Goal: Transaction & Acquisition: Book appointment/travel/reservation

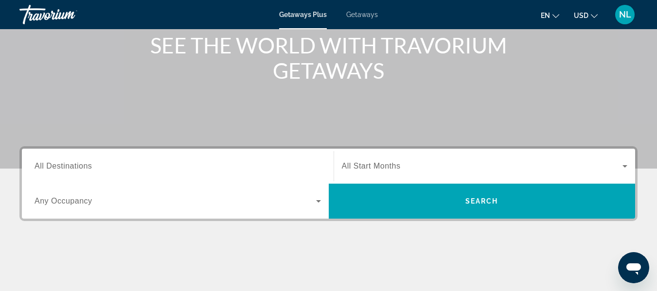
scroll to position [127, 0]
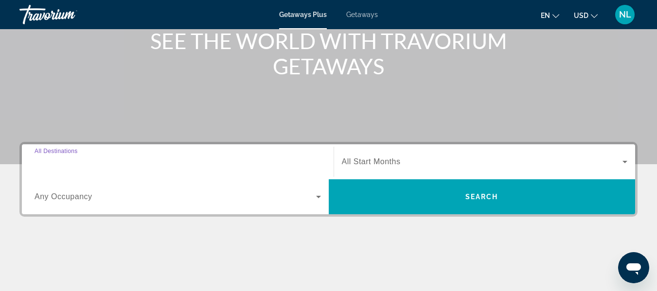
click at [272, 157] on input "Destination All Destinations" at bounding box center [178, 163] width 286 height 12
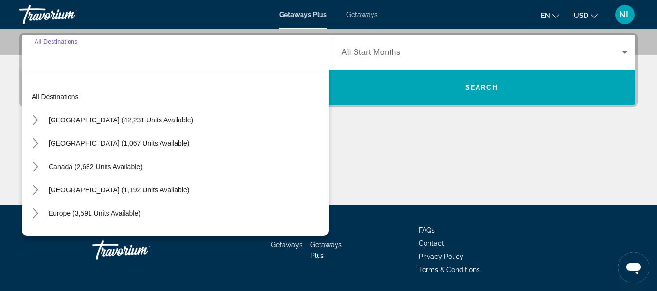
scroll to position [238, 0]
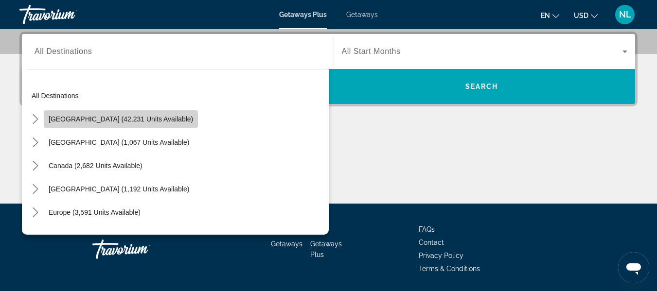
click at [158, 114] on span "Select destination: United States (42,231 units available)" at bounding box center [121, 118] width 154 height 23
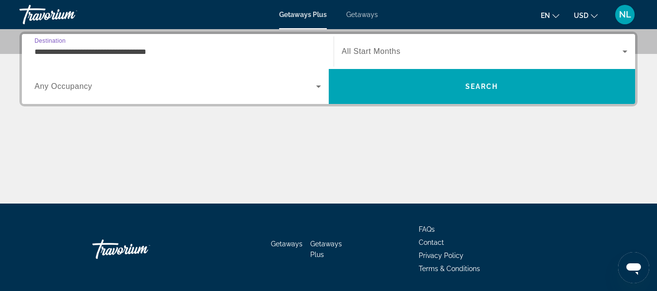
click at [148, 53] on input "**********" at bounding box center [178, 52] width 286 height 12
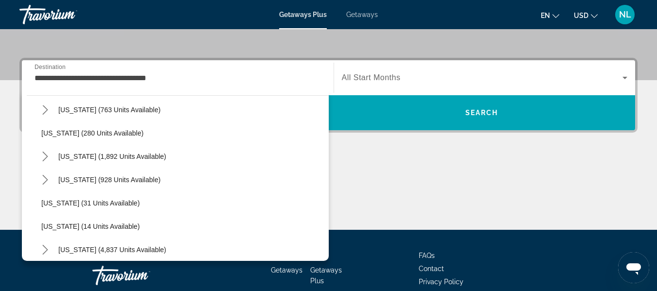
scroll to position [68, 0]
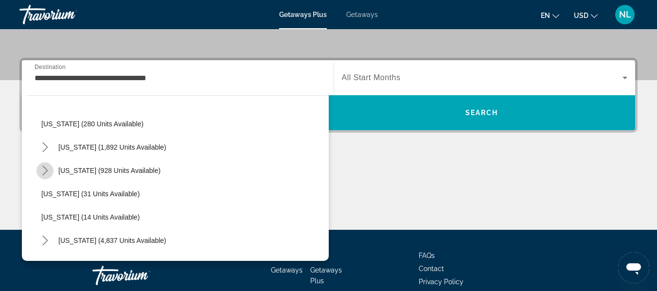
click at [40, 175] on icon "Toggle Colorado (928 units available) submenu" at bounding box center [45, 171] width 10 height 10
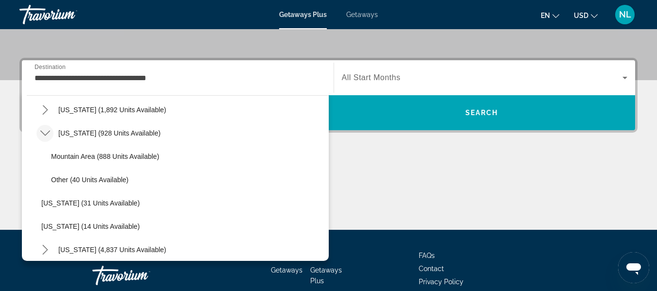
scroll to position [120, 0]
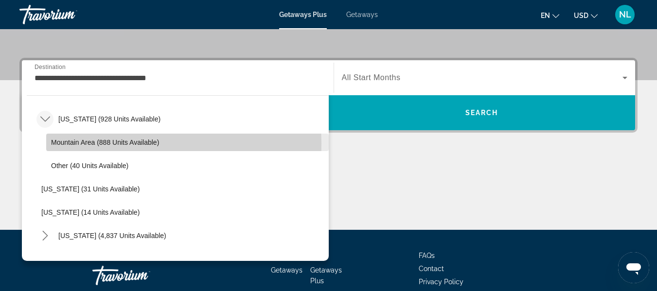
click at [88, 143] on span "Mountain Area (888 units available)" at bounding box center [105, 143] width 108 height 8
type input "**********"
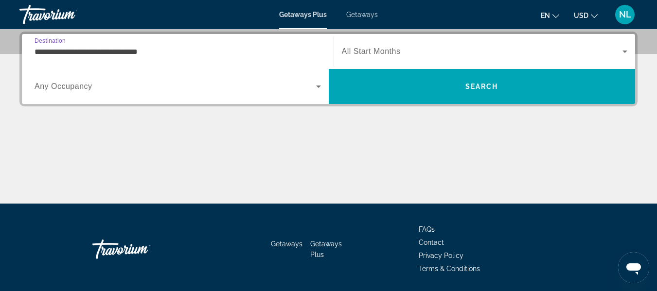
click at [368, 47] on span "Search widget" at bounding box center [482, 52] width 281 height 12
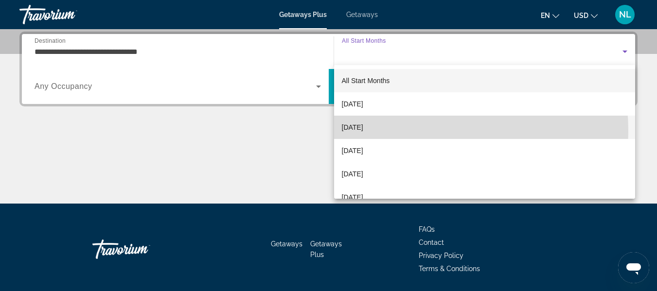
click at [399, 131] on mat-option "[DATE]" at bounding box center [485, 127] width 302 height 23
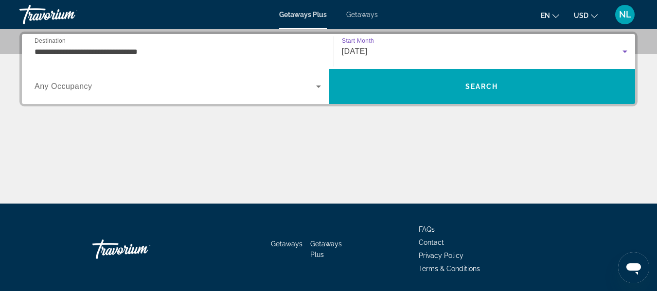
click at [200, 75] on div "Search widget" at bounding box center [178, 86] width 286 height 27
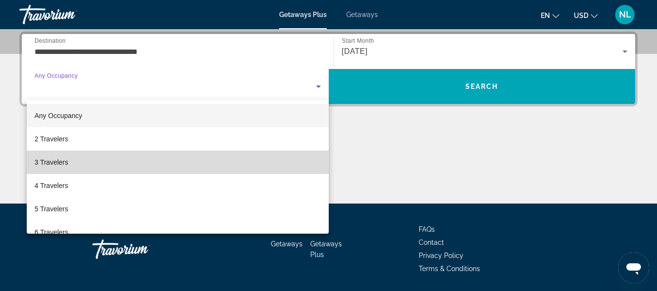
click at [219, 164] on mat-option "3 Travelers" at bounding box center [178, 162] width 302 height 23
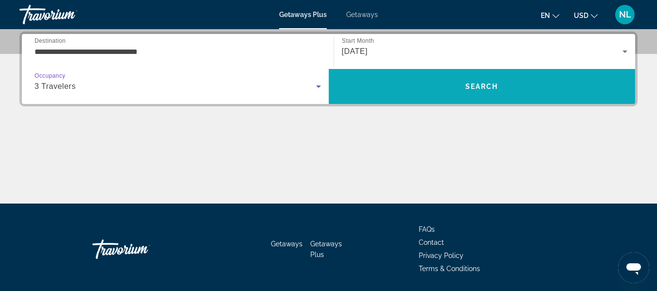
click at [389, 81] on span "Search" at bounding box center [482, 86] width 307 height 23
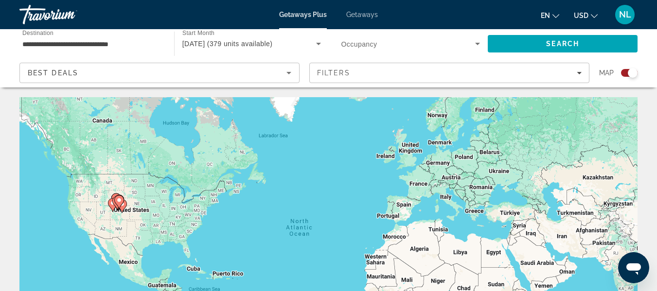
click at [389, 81] on span "Filters" at bounding box center [449, 72] width 279 height 23
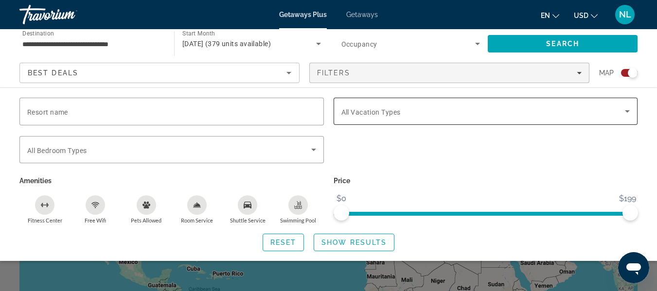
drag, startPoint x: 399, startPoint y: 127, endPoint x: 404, endPoint y: 116, distance: 12.2
click at [404, 116] on mat-form-field "Vacation Types All Vacation Types" at bounding box center [486, 117] width 304 height 38
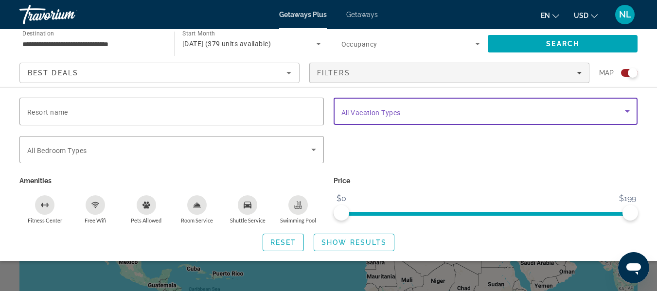
click at [404, 116] on span "Search widget" at bounding box center [483, 112] width 284 height 12
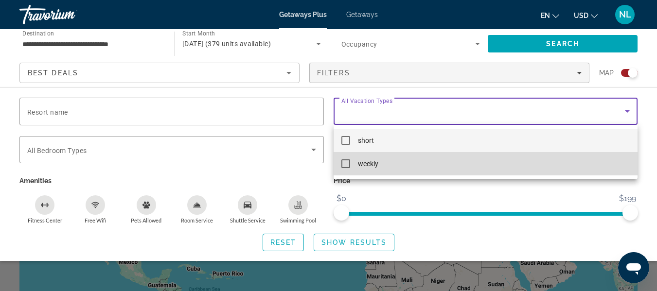
click at [379, 174] on mat-option "weekly" at bounding box center [486, 163] width 304 height 23
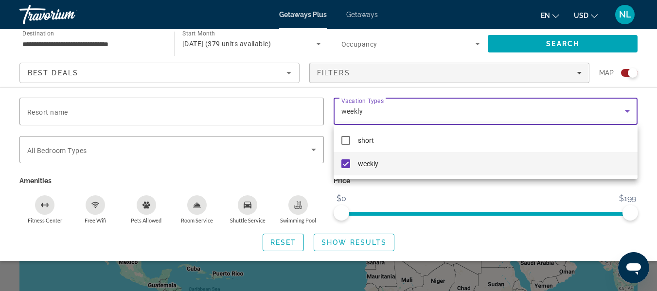
click at [346, 239] on div at bounding box center [328, 145] width 657 height 291
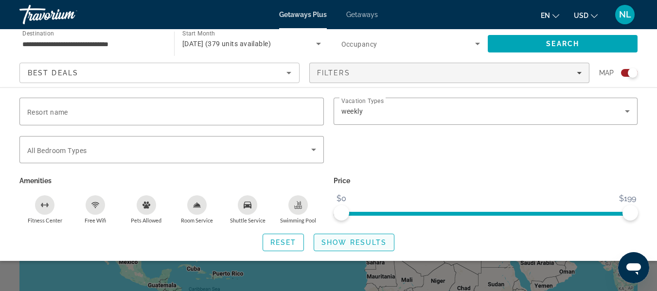
click at [346, 244] on span "Show Results" at bounding box center [354, 243] width 65 height 8
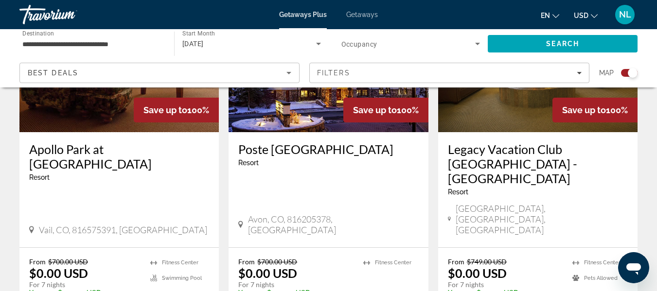
scroll to position [439, 0]
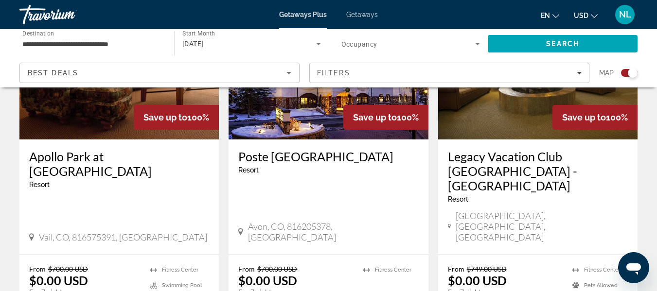
click at [286, 158] on h3 "Poste [GEOGRAPHIC_DATA]" at bounding box center [328, 156] width 180 height 15
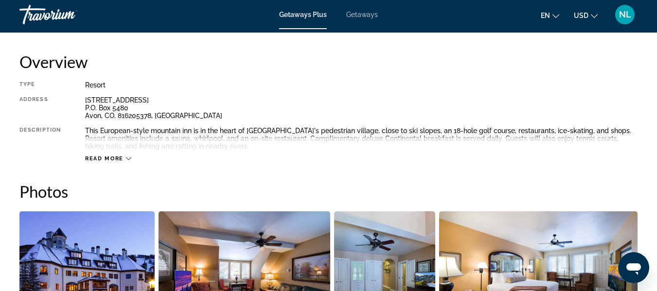
scroll to position [492, 0]
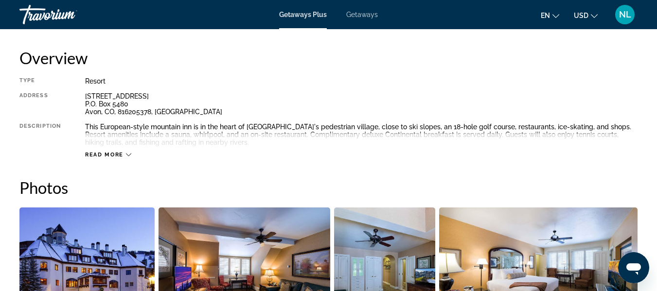
click at [100, 151] on button "Read more" at bounding box center [108, 154] width 46 height 7
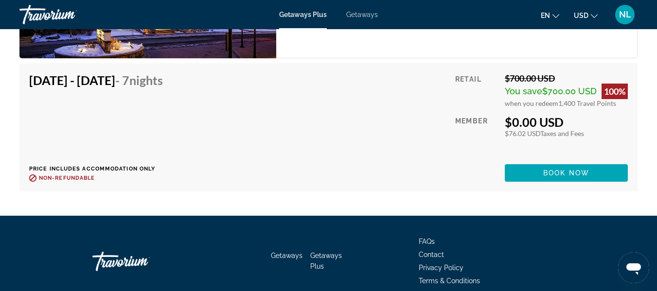
scroll to position [1857, 0]
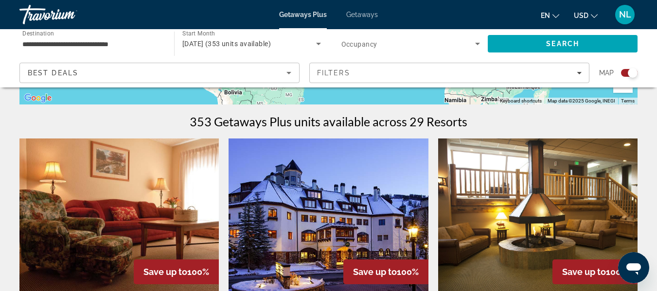
scroll to position [338, 0]
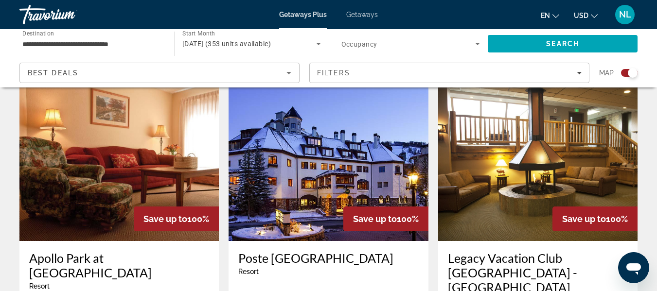
click at [120, 172] on img "Main content" at bounding box center [118, 164] width 199 height 156
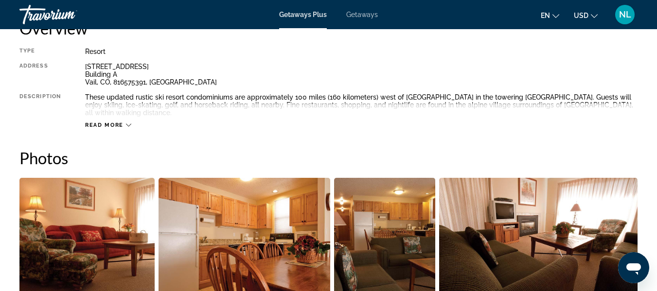
scroll to position [528, 0]
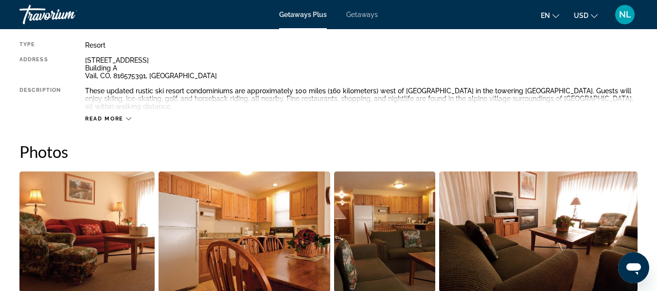
click at [102, 116] on span "Read more" at bounding box center [104, 119] width 38 height 6
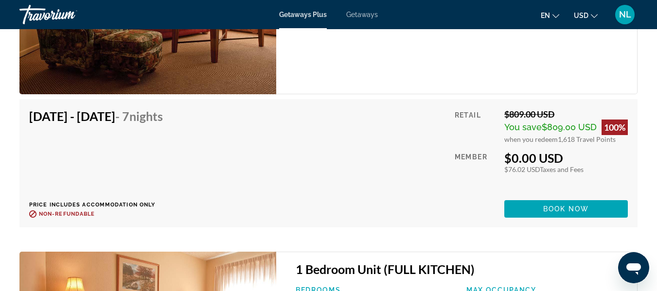
scroll to position [2871, 0]
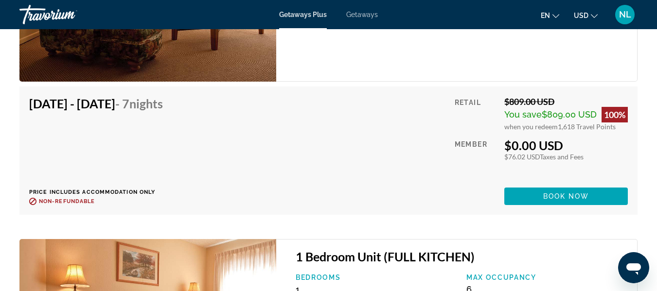
click at [412, 179] on div "Nov 14, 2025 - Nov 21, 2025 - 7 Nights Price includes accommodation only Refund…" at bounding box center [328, 150] width 599 height 109
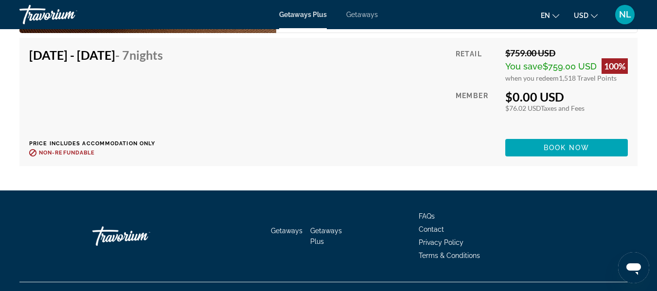
scroll to position [1847, 0]
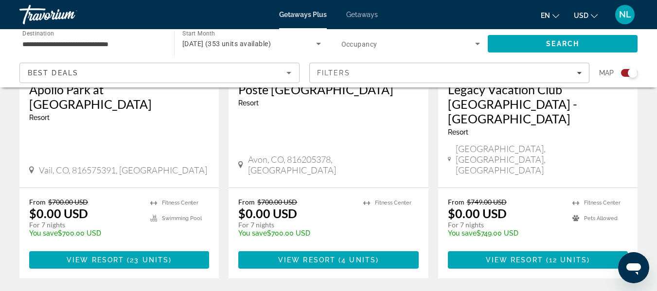
scroll to position [447, 0]
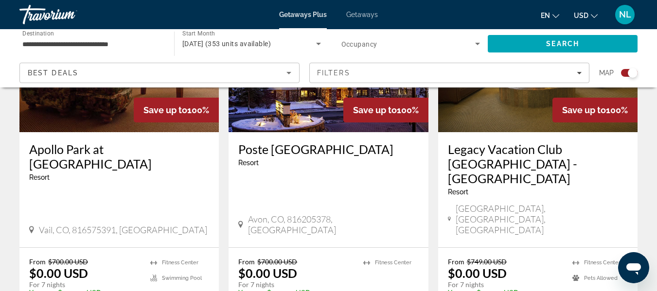
click at [487, 162] on h3 "Legacy Vacation Club [GEOGRAPHIC_DATA] - [GEOGRAPHIC_DATA]" at bounding box center [538, 164] width 180 height 44
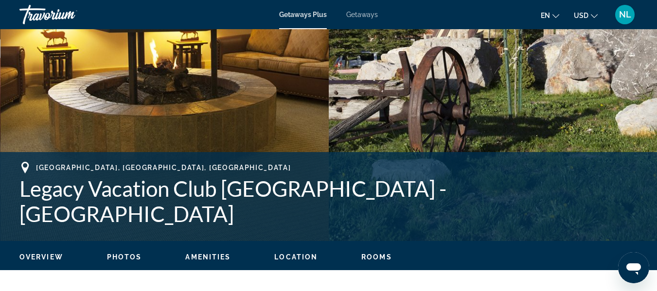
scroll to position [256, 0]
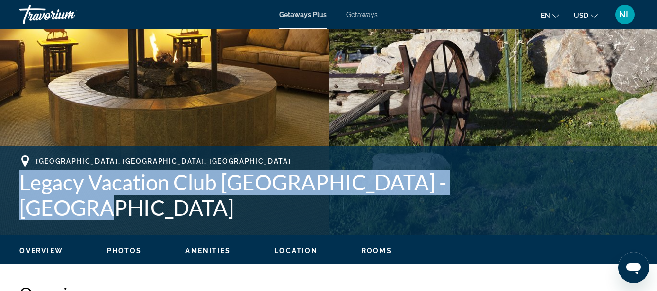
drag, startPoint x: 18, startPoint y: 190, endPoint x: 482, endPoint y: 211, distance: 465.5
click at [482, 211] on div "Steamboat Springs, CO, USA Legacy Vacation Club Steamboat Springs - Hilltop Add…" at bounding box center [328, 191] width 657 height 70
copy h1 "Legacy Vacation Club [GEOGRAPHIC_DATA] - [GEOGRAPHIC_DATA]"
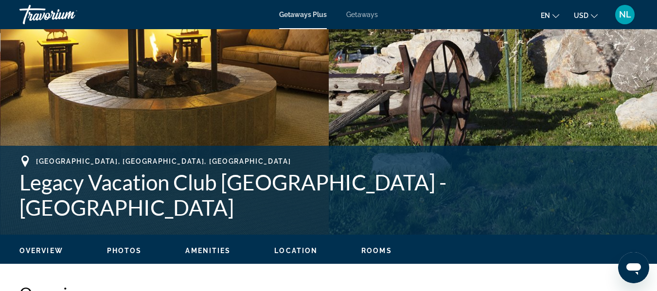
click at [556, 235] on div "Overview Photos Amenities Location Rooms Search" at bounding box center [328, 250] width 657 height 30
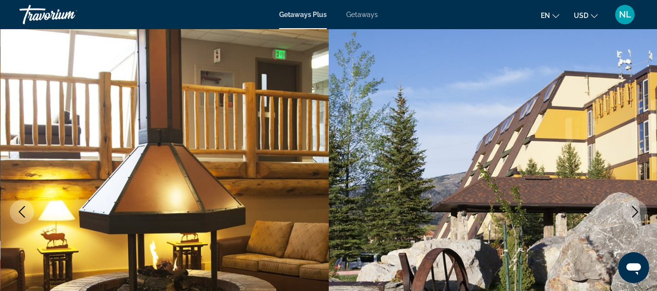
scroll to position [55, 0]
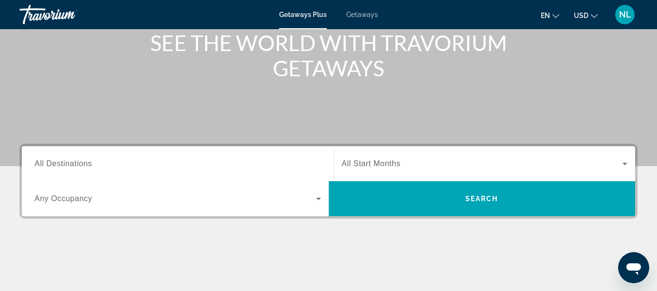
scroll to position [132, 0]
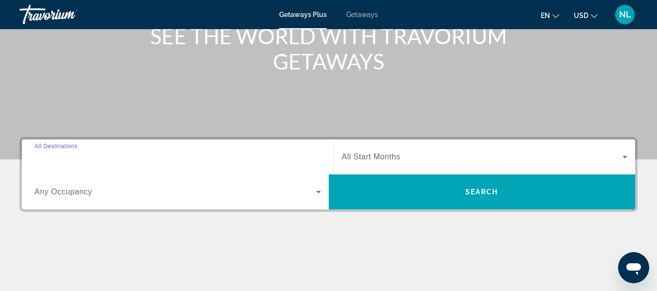
click at [196, 152] on input "Destination All Destinations" at bounding box center [178, 158] width 286 height 12
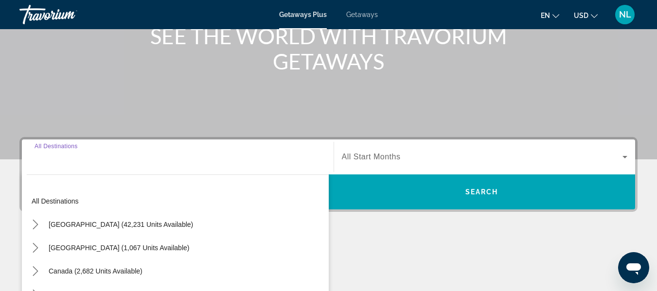
scroll to position [238, 0]
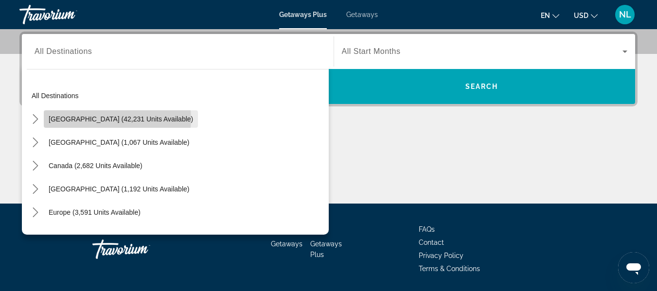
click at [117, 119] on span "[GEOGRAPHIC_DATA] (42,231 units available)" at bounding box center [121, 119] width 144 height 8
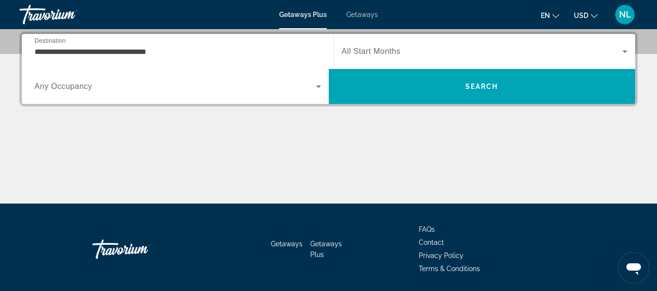
click at [90, 57] on div "**********" at bounding box center [178, 52] width 286 height 28
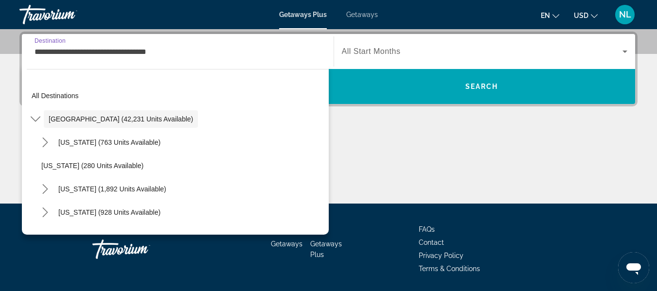
scroll to position [212, 0]
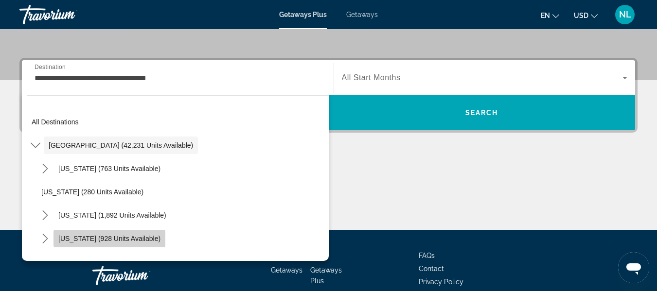
click at [126, 246] on span "Select destination: Colorado (928 units available)" at bounding box center [110, 238] width 112 height 23
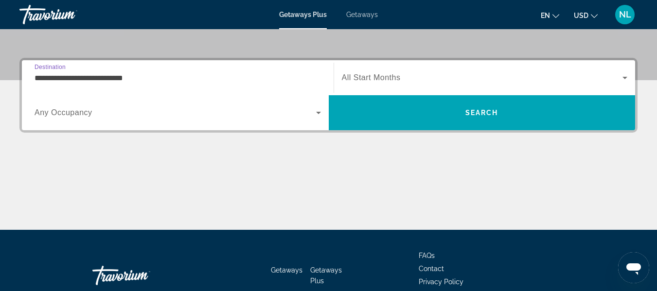
scroll to position [238, 0]
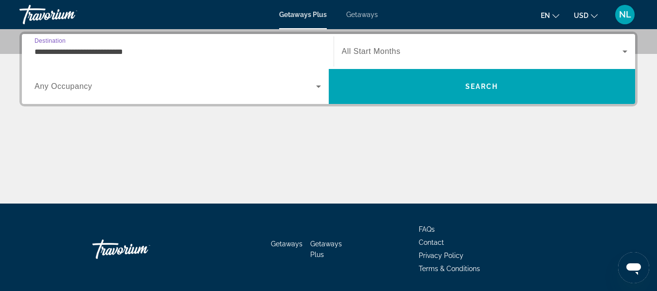
click at [143, 48] on input "**********" at bounding box center [178, 52] width 286 height 12
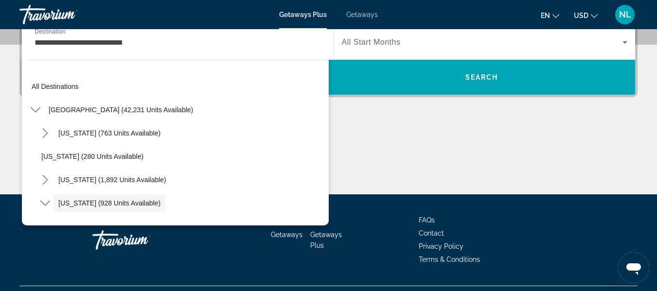
scroll to position [58, 0]
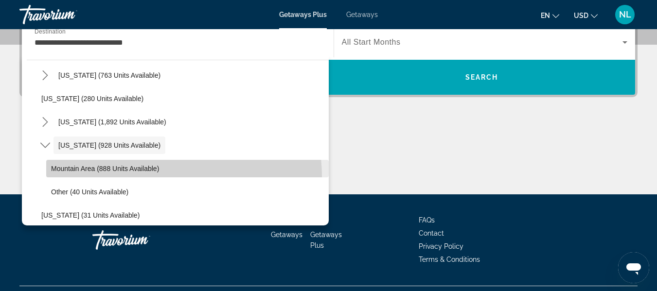
click at [163, 177] on span "Select destination: Mountain Area (888 units available)" at bounding box center [187, 168] width 283 height 23
type input "**********"
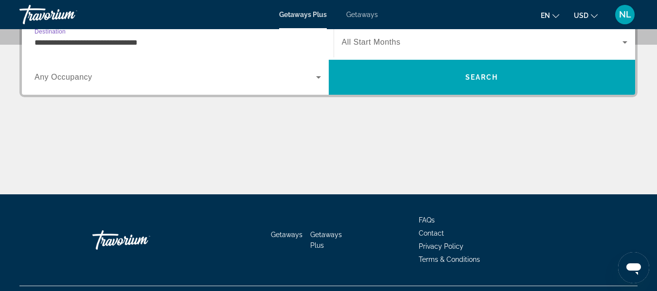
scroll to position [238, 0]
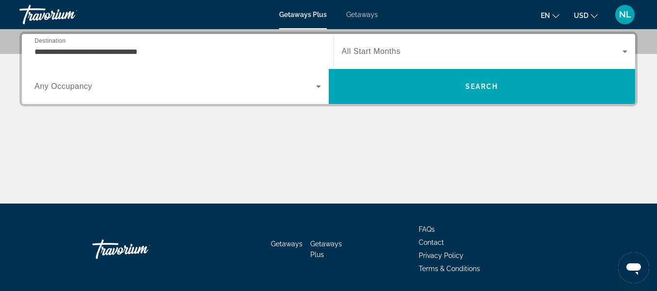
click at [368, 54] on span "All Start Months" at bounding box center [371, 51] width 59 height 8
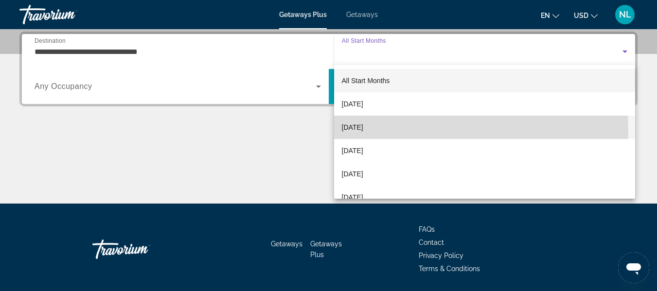
click at [394, 130] on mat-option "[DATE]" at bounding box center [485, 127] width 302 height 23
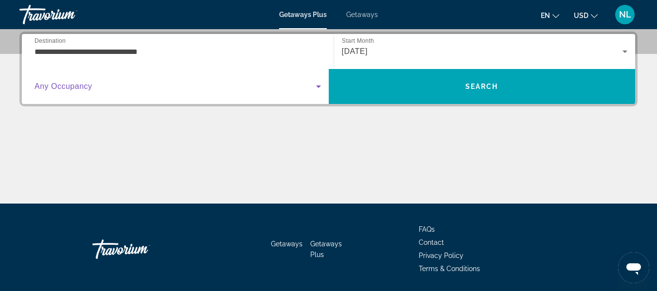
click at [264, 84] on span "Search widget" at bounding box center [176, 87] width 282 height 12
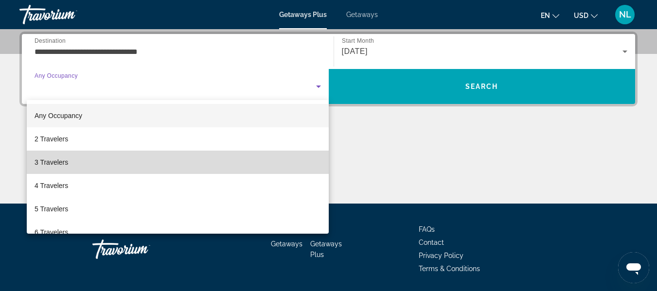
click at [285, 163] on mat-option "3 Travelers" at bounding box center [178, 162] width 302 height 23
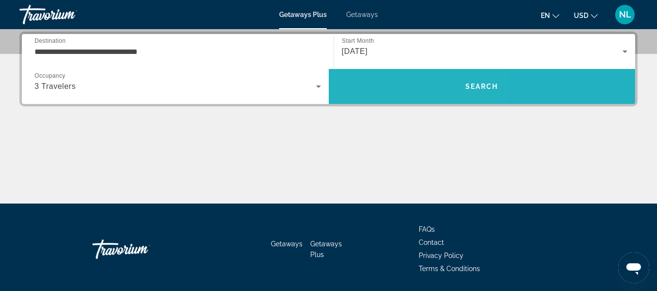
click at [387, 70] on span "Search" at bounding box center [482, 86] width 307 height 35
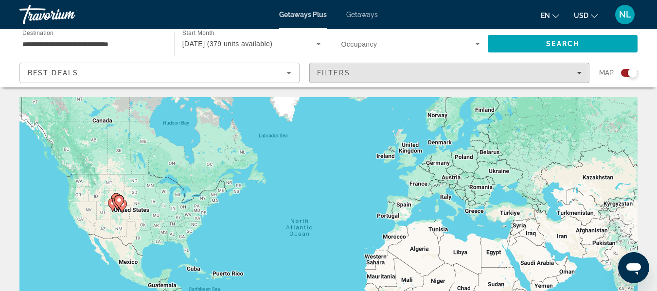
click at [389, 75] on div "Filters" at bounding box center [449, 73] width 265 height 8
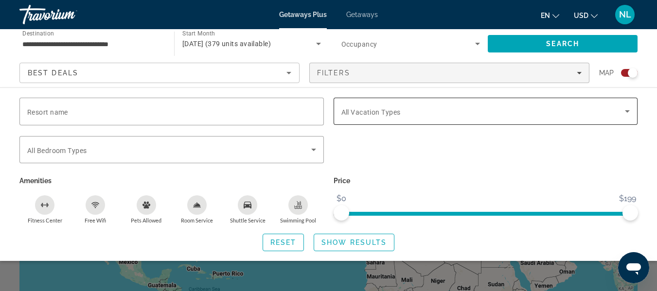
click at [441, 117] on div "Search widget" at bounding box center [485, 111] width 289 height 27
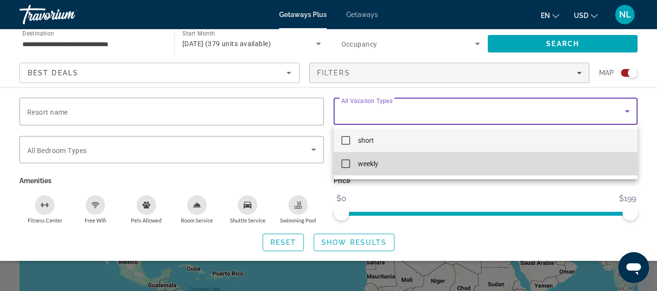
click at [431, 169] on mat-option "weekly" at bounding box center [486, 163] width 304 height 23
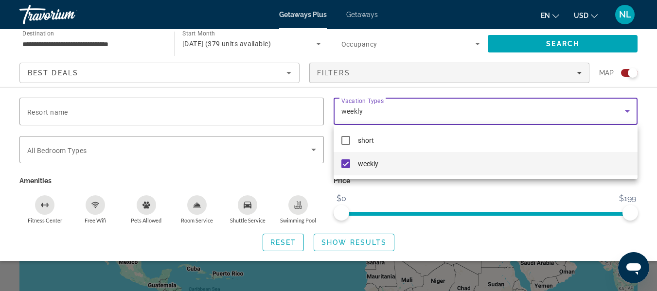
click at [353, 238] on div at bounding box center [328, 145] width 657 height 291
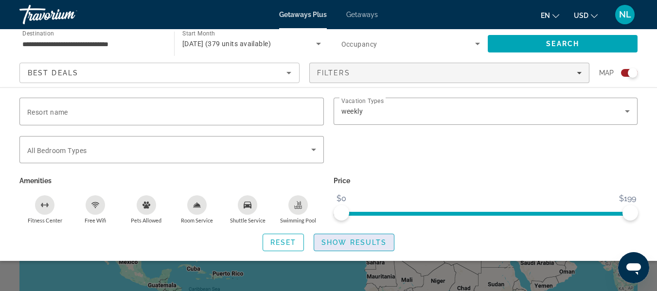
click at [355, 241] on span "Show Results" at bounding box center [354, 243] width 65 height 8
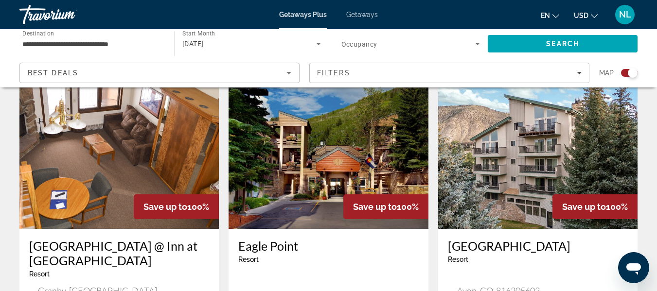
scroll to position [734, 0]
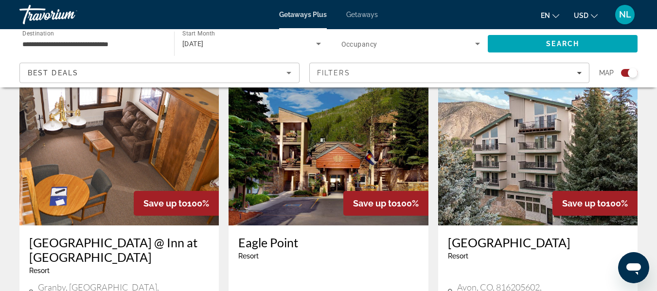
click at [68, 235] on h3 "[GEOGRAPHIC_DATA] @ Inn at [GEOGRAPHIC_DATA]" at bounding box center [119, 249] width 180 height 29
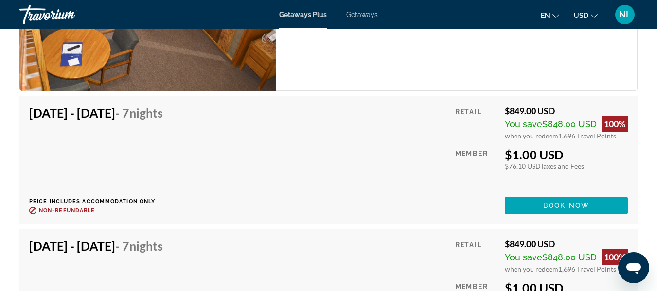
scroll to position [1955, 0]
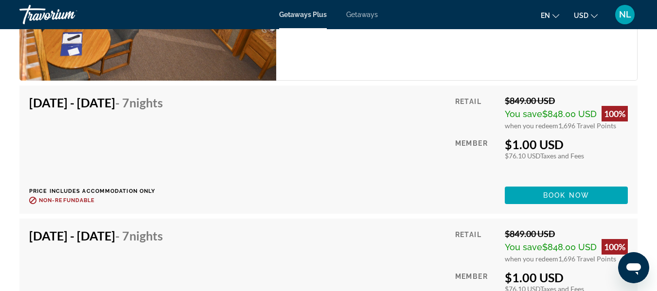
drag, startPoint x: 640, startPoint y: 207, endPoint x: 636, endPoint y: 225, distance: 18.3
click at [636, 225] on div "Nov 8, 2025 - Nov 15, 2025 - 7 Nights Price includes accommodation only Refunda…" at bounding box center [329, 219] width 628 height 267
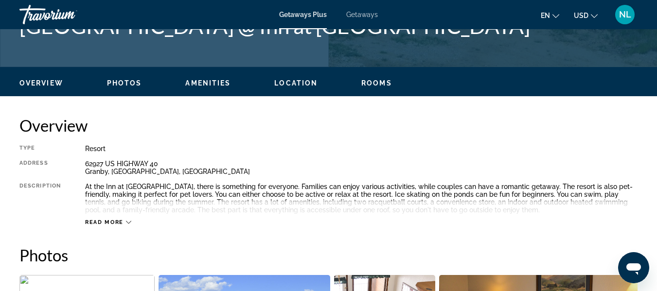
scroll to position [429, 0]
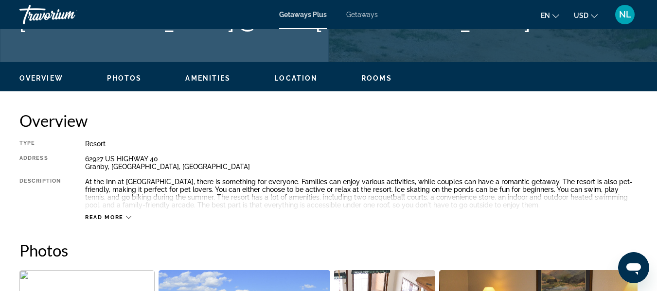
click at [109, 205] on div "Read more" at bounding box center [361, 208] width 553 height 27
click at [109, 215] on span "Read more" at bounding box center [104, 217] width 38 height 6
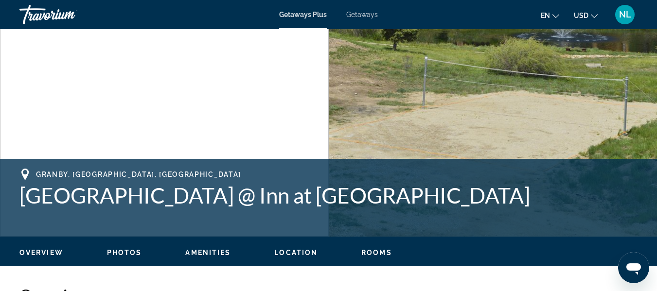
scroll to position [250, 0]
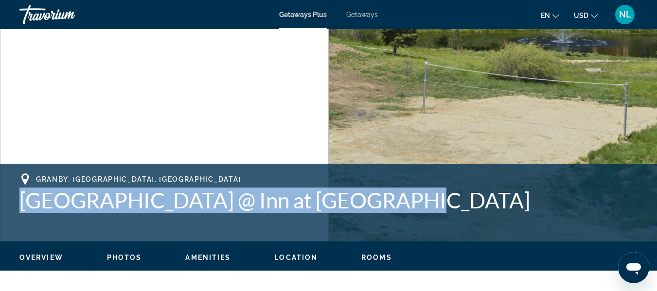
drag, startPoint x: 18, startPoint y: 200, endPoint x: 421, endPoint y: 212, distance: 402.9
click at [421, 212] on div "Granby, CO, USA Sapphire Resorts @ Inn at Silvercreek Address 62927 US HIGHWAY …" at bounding box center [328, 203] width 657 height 58
copy h1 "[GEOGRAPHIC_DATA] @ Inn at [GEOGRAPHIC_DATA]"
click at [318, 112] on img "Main content" at bounding box center [164, 11] width 329 height 462
click at [383, 81] on img "Main content" at bounding box center [493, 11] width 329 height 462
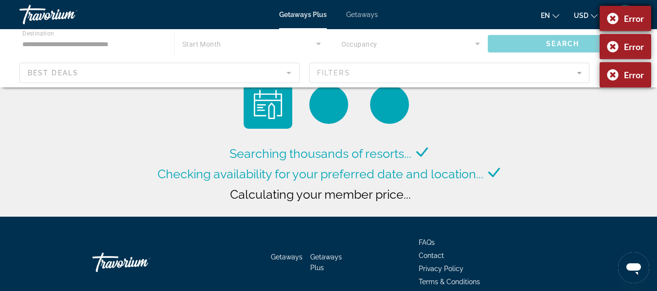
click at [610, 20] on div "Error" at bounding box center [626, 18] width 52 height 25
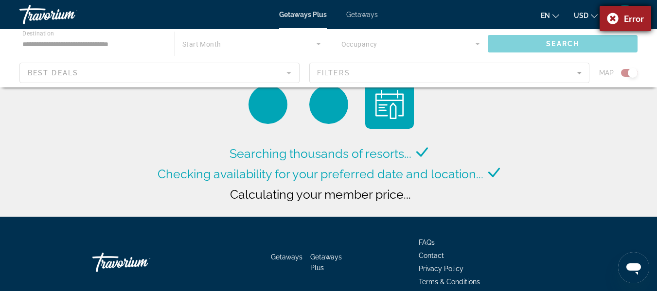
click at [610, 52] on div "Main content" at bounding box center [328, 58] width 657 height 58
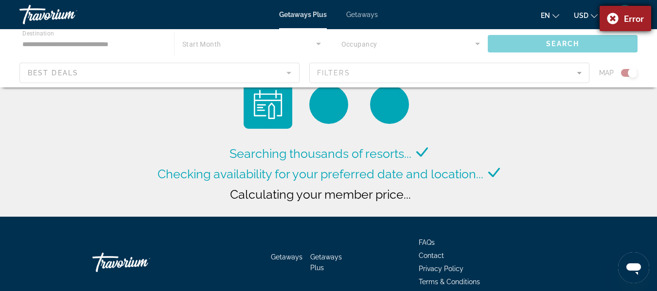
click at [612, 20] on div "Error" at bounding box center [626, 18] width 52 height 25
click at [407, 270] on div "Getaways Getaways Plus FAQs Contact Privacy Policy Terms & Conditions" at bounding box center [328, 262] width 618 height 91
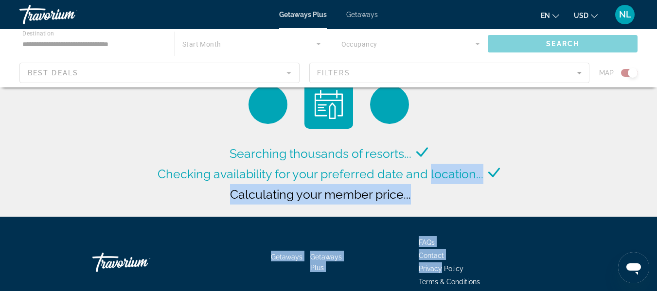
drag, startPoint x: 407, startPoint y: 270, endPoint x: 478, endPoint y: 155, distance: 135.4
click at [478, 155] on div "**********" at bounding box center [328, 145] width 657 height 291
click at [478, 155] on div "Searching thousands of resorts... Checking availability for your preferred date…" at bounding box center [328, 181] width 347 height 76
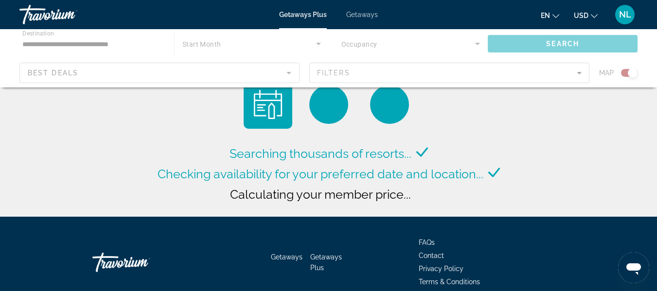
drag, startPoint x: 541, startPoint y: 43, endPoint x: 342, endPoint y: 77, distance: 201.8
click at [342, 77] on div "Main content" at bounding box center [328, 58] width 657 height 58
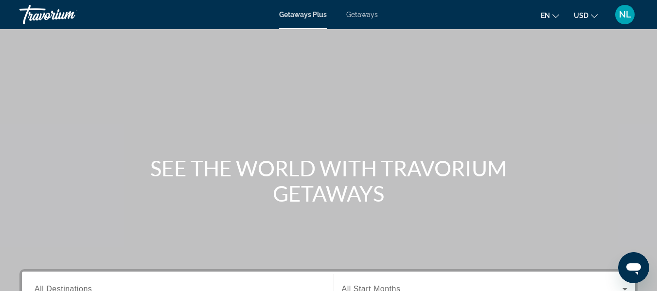
scroll to position [255, 0]
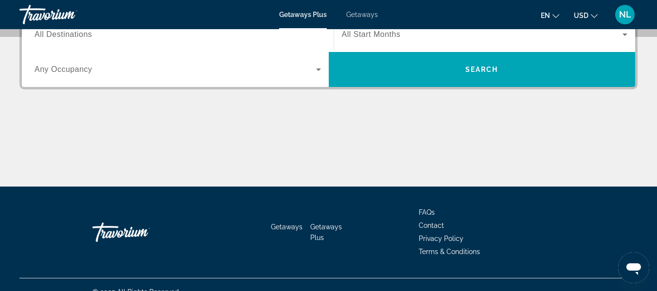
click at [299, 38] on input "Destination All Destinations" at bounding box center [178, 35] width 286 height 12
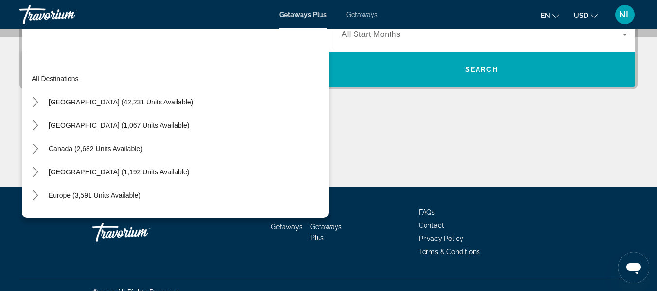
scroll to position [238, 0]
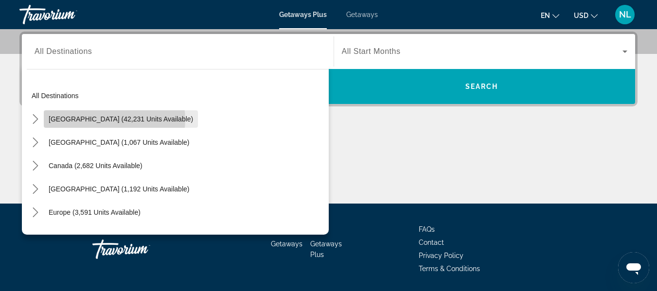
click at [114, 120] on span "[GEOGRAPHIC_DATA] (42,231 units available)" at bounding box center [121, 119] width 144 height 8
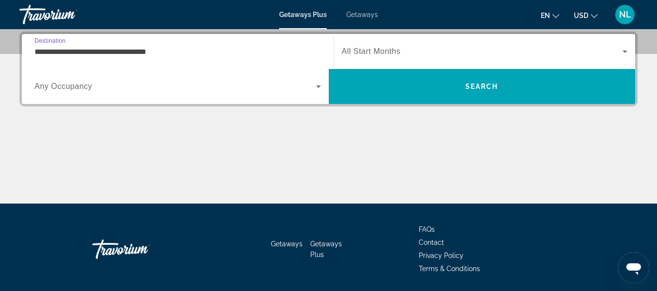
click at [228, 51] on input "**********" at bounding box center [178, 52] width 286 height 12
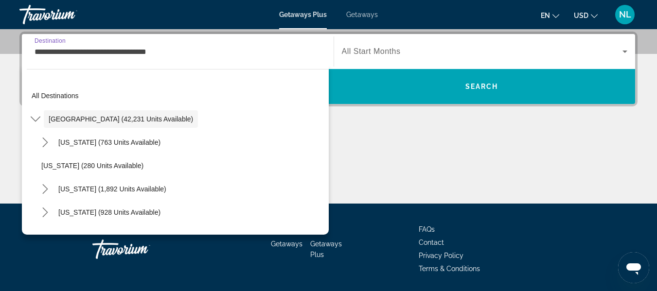
scroll to position [212, 0]
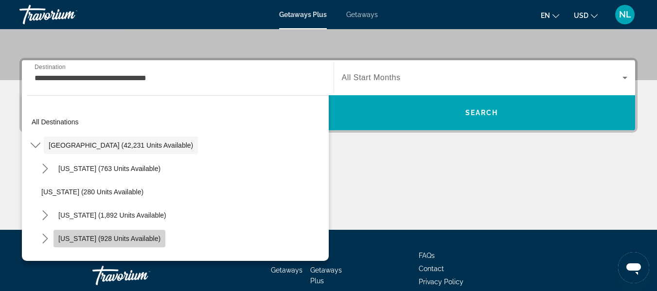
click at [120, 243] on span "Select destination: Colorado (928 units available)" at bounding box center [110, 238] width 112 height 23
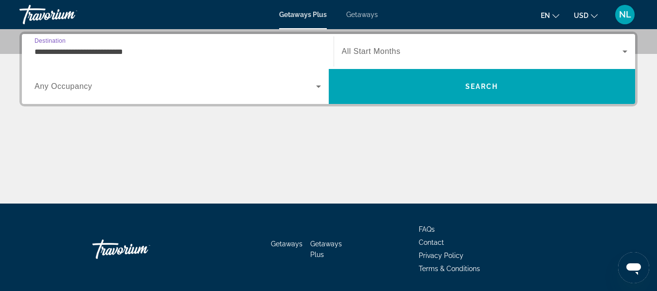
click at [156, 44] on div "**********" at bounding box center [178, 52] width 286 height 28
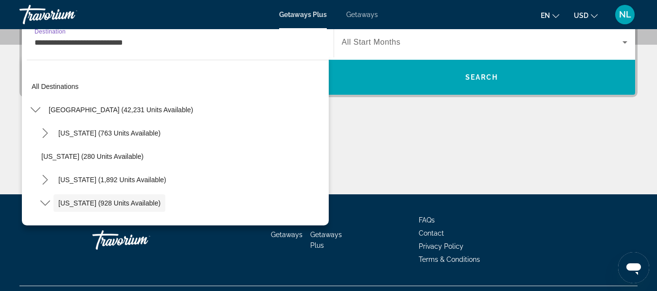
scroll to position [58, 0]
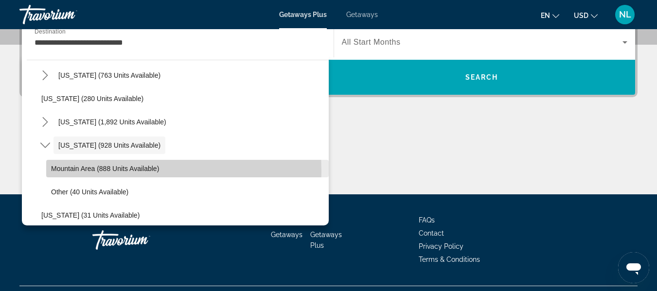
click at [111, 172] on span "Mountain Area (888 units available)" at bounding box center [105, 169] width 108 height 8
type input "**********"
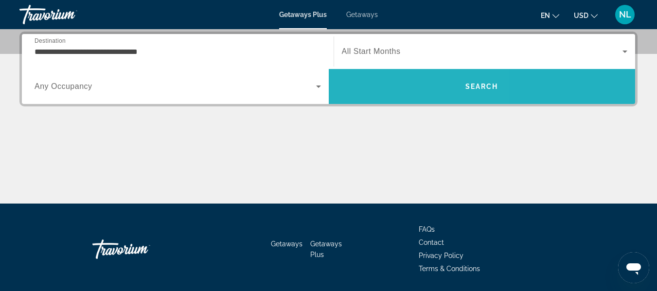
click at [388, 71] on span "Search" at bounding box center [482, 86] width 307 height 35
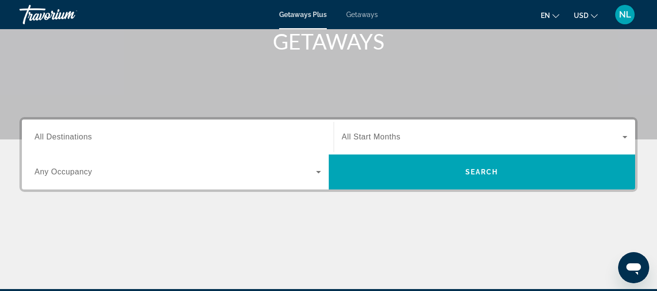
scroll to position [154, 0]
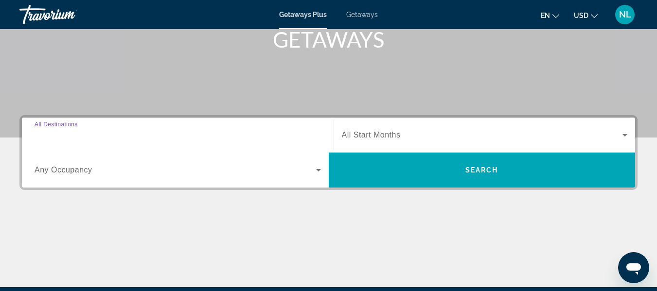
click at [147, 134] on input "Destination All Destinations" at bounding box center [178, 136] width 286 height 12
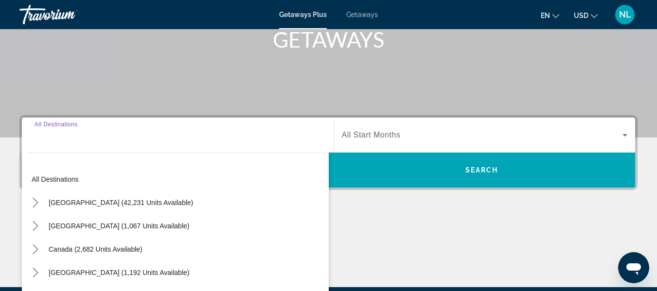
scroll to position [238, 0]
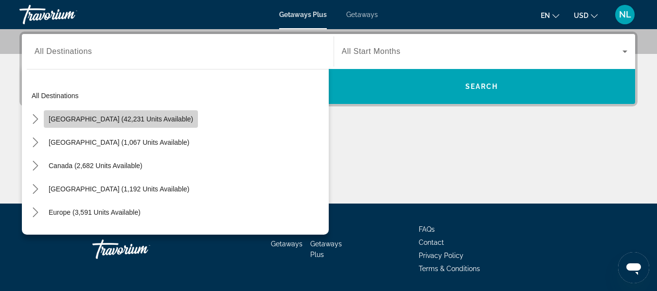
click at [131, 121] on span "[GEOGRAPHIC_DATA] (42,231 units available)" at bounding box center [121, 119] width 144 height 8
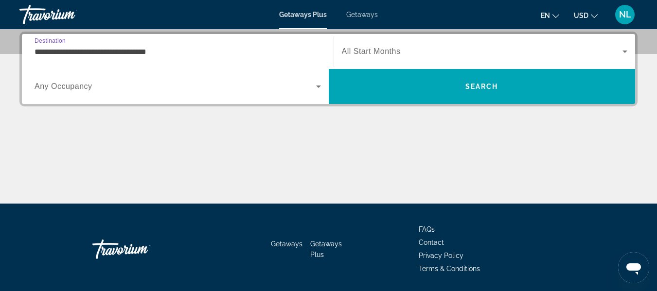
click at [109, 54] on input "**********" at bounding box center [178, 52] width 286 height 12
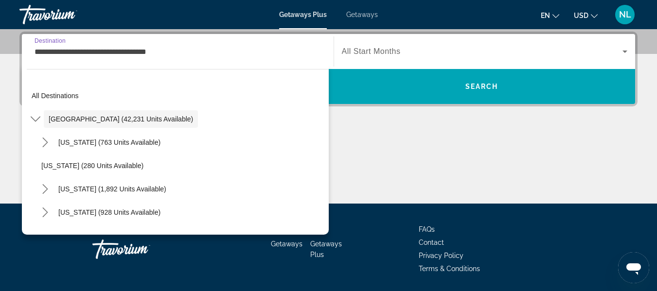
scroll to position [212, 0]
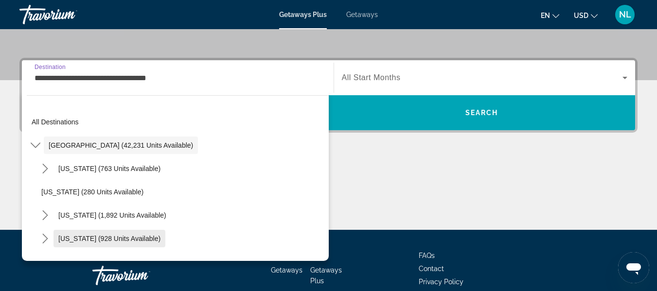
click at [105, 233] on span "Select destination: Colorado (928 units available)" at bounding box center [110, 238] width 112 height 23
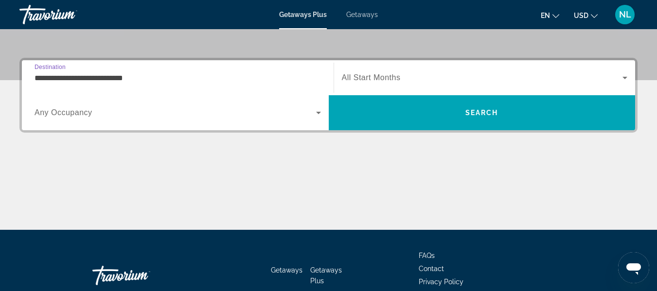
scroll to position [238, 0]
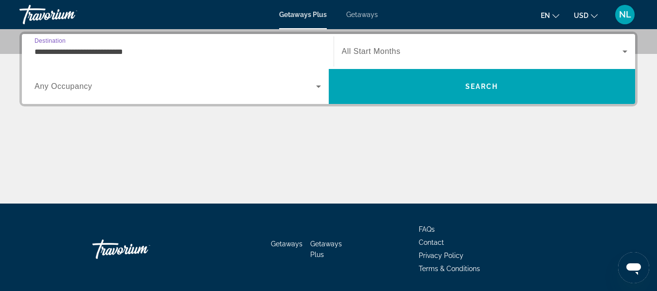
click at [125, 49] on input "**********" at bounding box center [178, 52] width 286 height 12
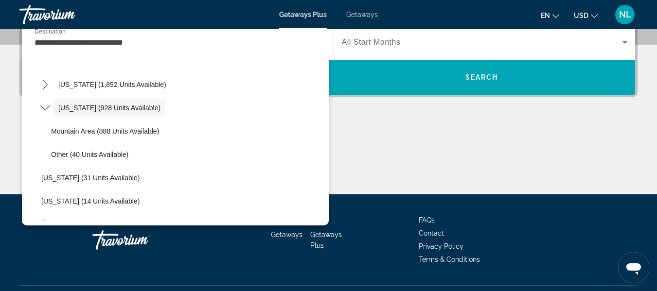
scroll to position [105, 0]
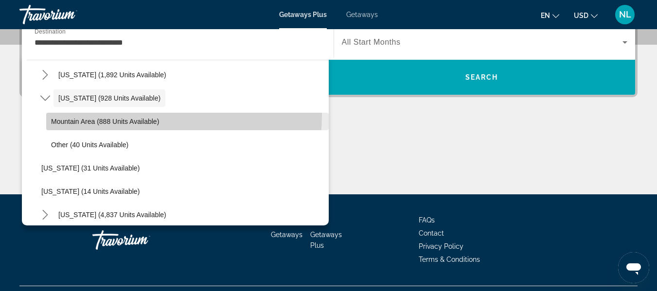
click at [121, 115] on span "Select destination: Mountain Area (888 units available)" at bounding box center [187, 121] width 283 height 23
type input "**********"
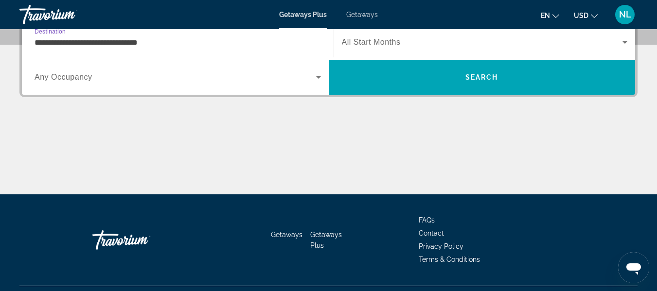
scroll to position [238, 0]
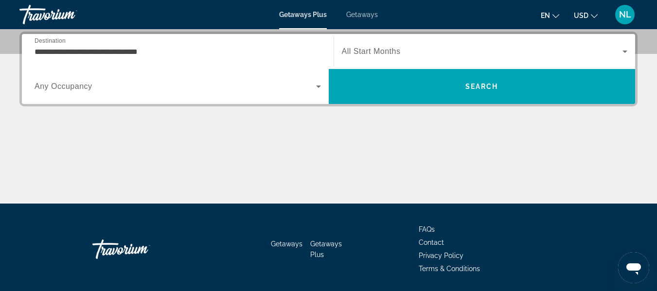
click at [365, 54] on span "All Start Months" at bounding box center [371, 51] width 59 height 8
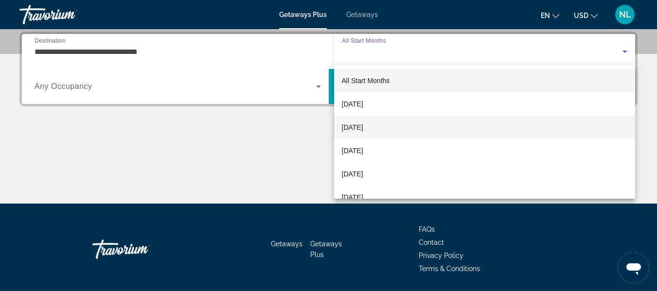
click at [398, 134] on mat-option "[DATE]" at bounding box center [485, 127] width 302 height 23
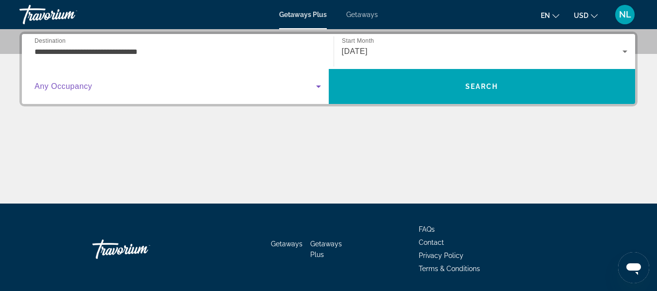
click at [202, 85] on span "Search widget" at bounding box center [176, 87] width 282 height 12
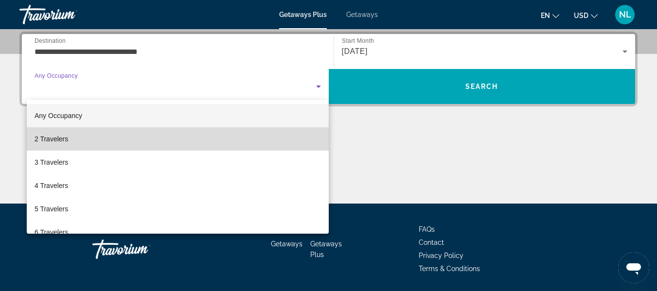
click at [213, 149] on mat-option "2 Travelers" at bounding box center [178, 138] width 302 height 23
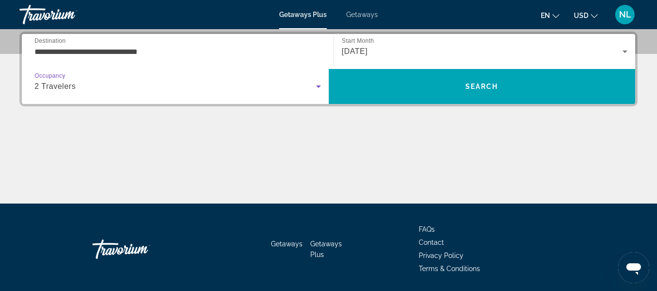
click at [194, 81] on div "2 Travelers" at bounding box center [176, 87] width 282 height 12
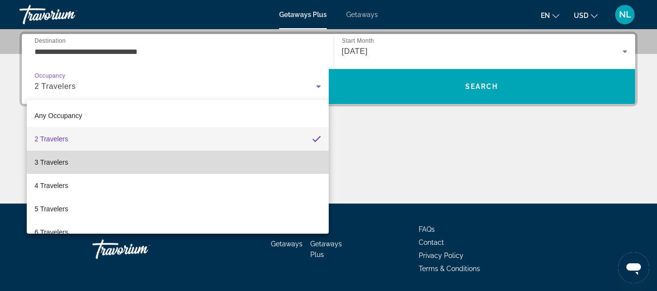
click at [211, 163] on mat-option "3 Travelers" at bounding box center [178, 162] width 302 height 23
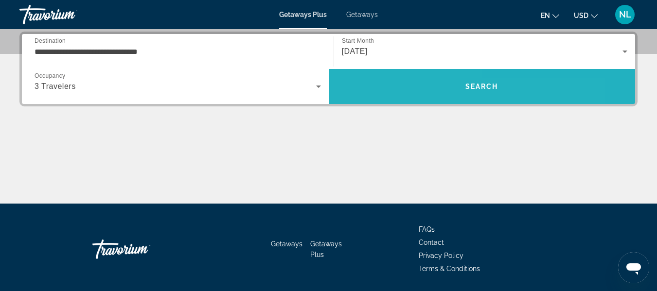
click at [374, 93] on span "Search" at bounding box center [482, 86] width 307 height 23
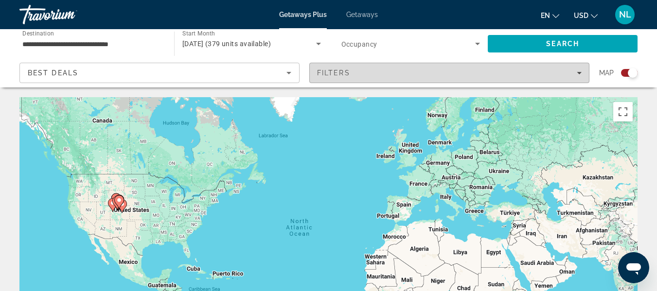
click at [391, 69] on div "Filters" at bounding box center [449, 73] width 265 height 8
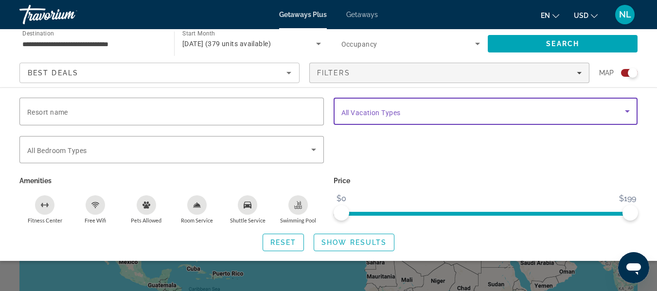
click at [387, 106] on span "Search widget" at bounding box center [483, 112] width 284 height 12
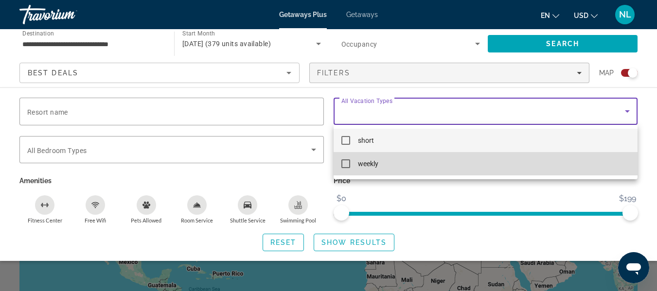
click at [373, 165] on span "weekly" at bounding box center [368, 164] width 20 height 12
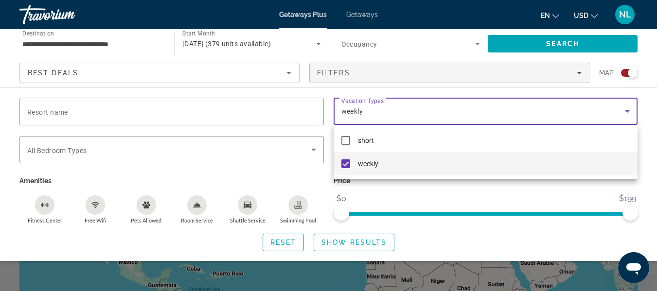
click at [357, 244] on div at bounding box center [328, 145] width 657 height 291
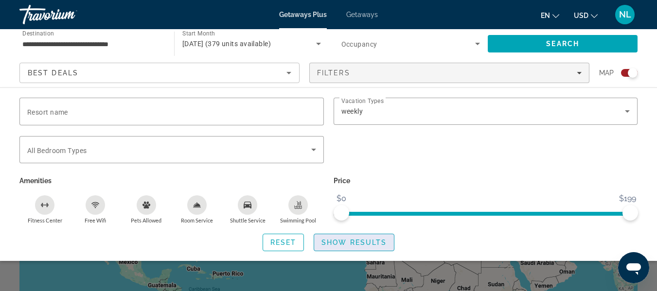
click at [356, 242] on span "Show Results" at bounding box center [354, 243] width 65 height 8
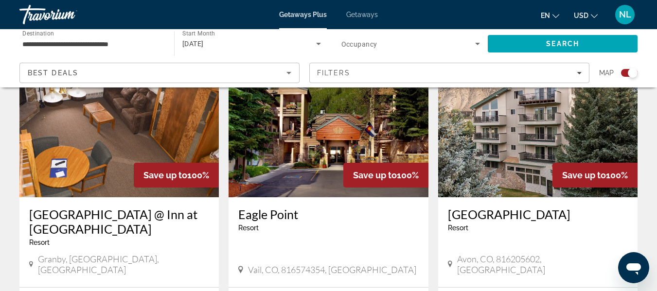
scroll to position [767, 0]
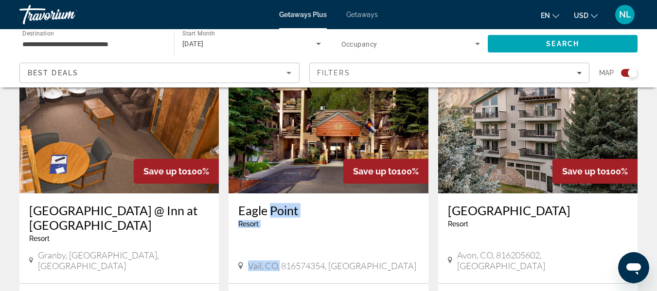
drag, startPoint x: 281, startPoint y: 220, endPoint x: 266, endPoint y: 169, distance: 52.6
click at [266, 194] on div "[GEOGRAPHIC_DATA] - This is an adults only resort Vail, CO, 816574354, [GEOGRAP…" at bounding box center [328, 239] width 199 height 90
click at [266, 203] on h3 "Eagle Point" at bounding box center [328, 210] width 180 height 15
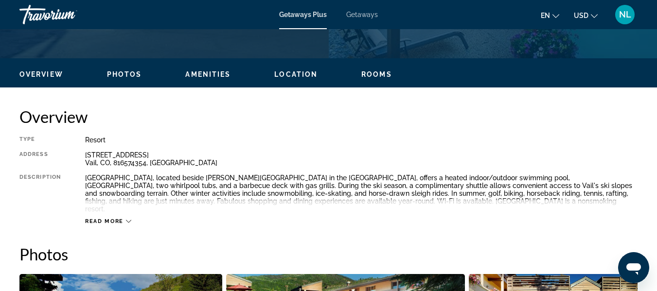
scroll to position [467, 0]
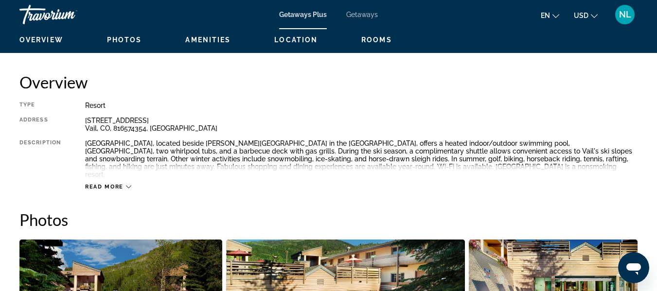
click at [96, 184] on span "Read more" at bounding box center [104, 187] width 38 height 6
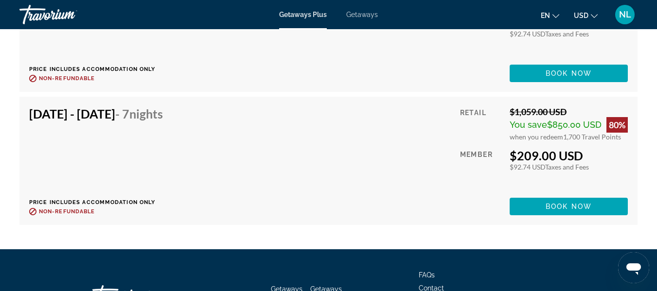
scroll to position [2452, 0]
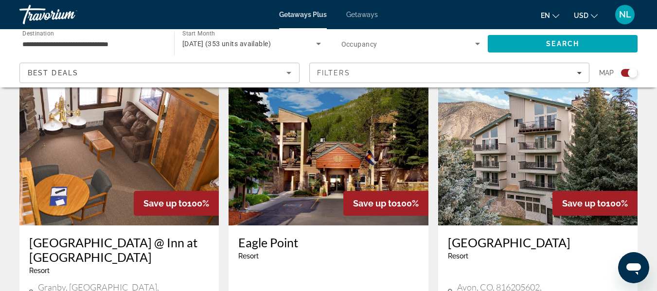
scroll to position [742, 0]
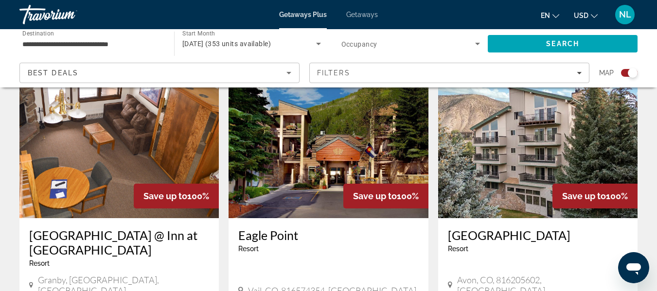
click at [459, 228] on h3 "[GEOGRAPHIC_DATA]" at bounding box center [538, 235] width 180 height 15
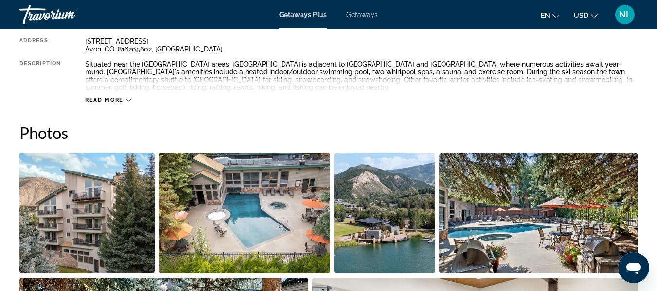
scroll to position [505, 0]
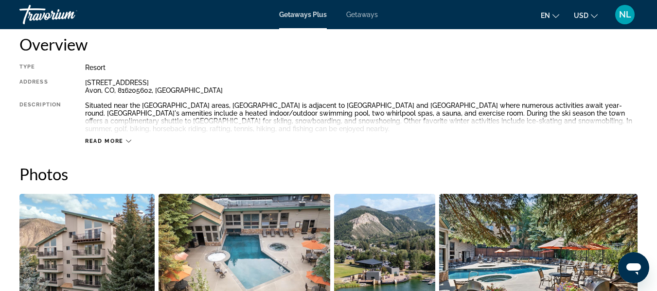
click at [119, 137] on div "Read more" at bounding box center [361, 131] width 553 height 27
click at [108, 139] on span "Read more" at bounding box center [104, 141] width 38 height 6
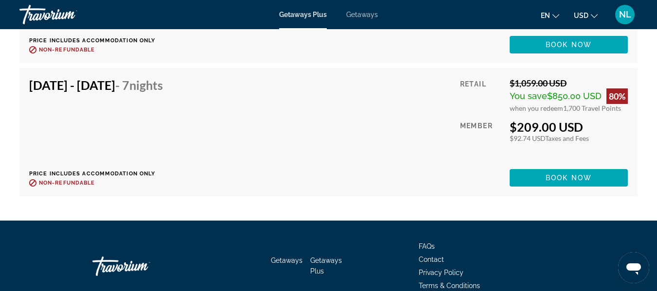
scroll to position [2608, 0]
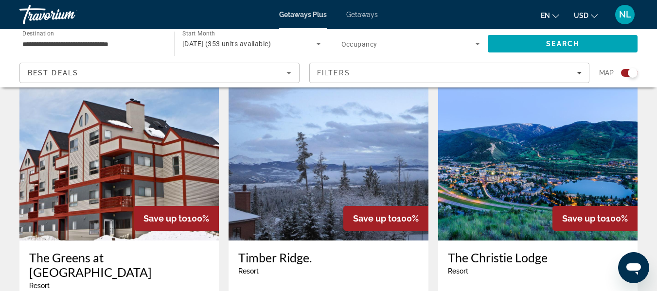
scroll to position [1069, 0]
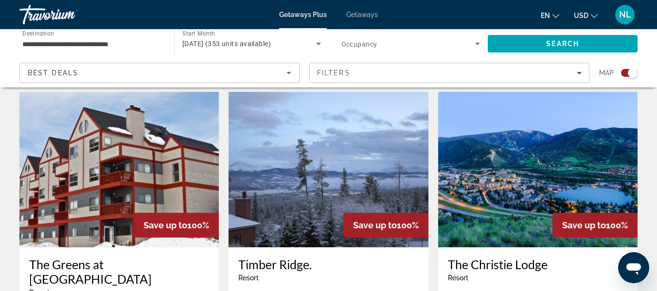
click at [117, 257] on h3 "The Greens at [GEOGRAPHIC_DATA]" at bounding box center [119, 271] width 180 height 29
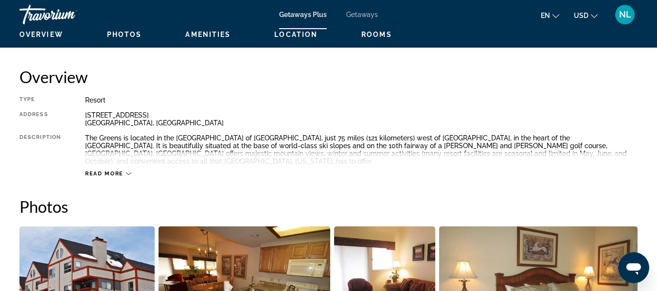
scroll to position [484, 0]
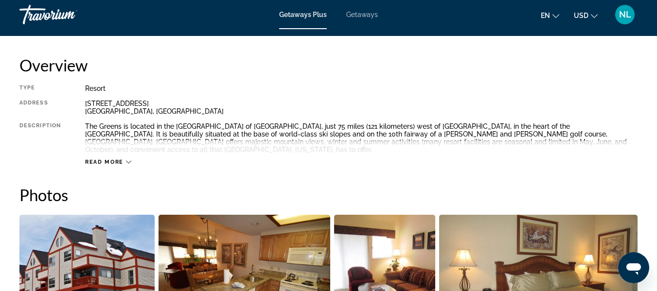
click at [103, 150] on div "Read more" at bounding box center [361, 152] width 553 height 27
click at [106, 159] on span "Read more" at bounding box center [104, 162] width 38 height 6
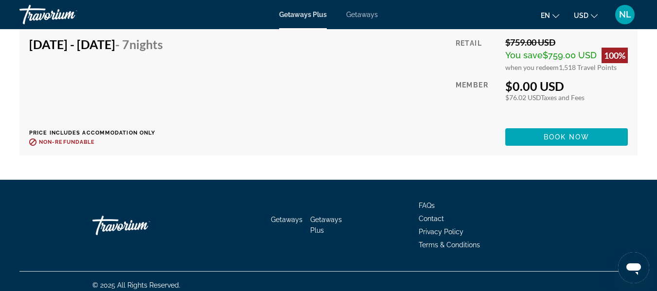
scroll to position [1800, 0]
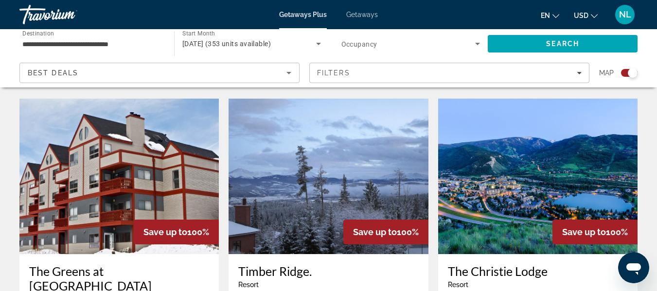
scroll to position [1065, 0]
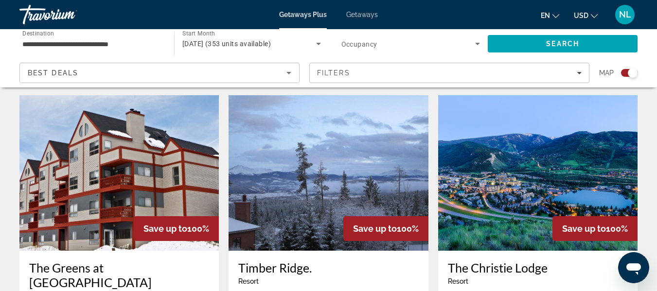
click at [284, 261] on h3 "Timber Ridge." at bounding box center [328, 268] width 180 height 15
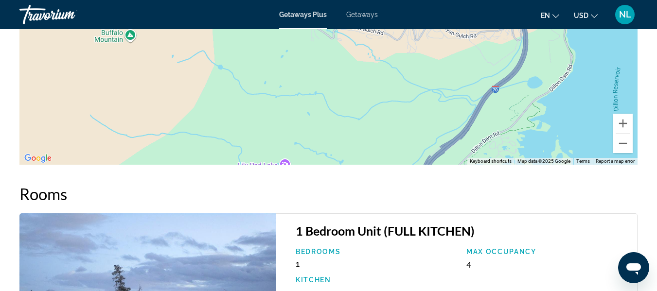
scroll to position [1218, 0]
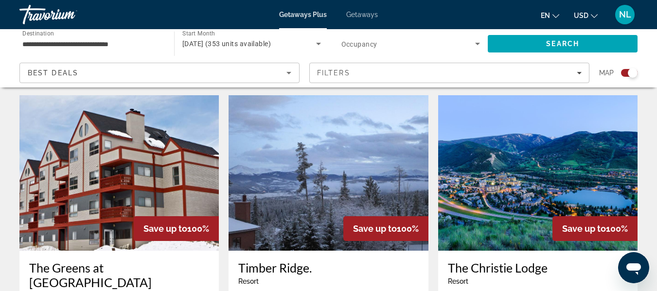
scroll to position [1062, 0]
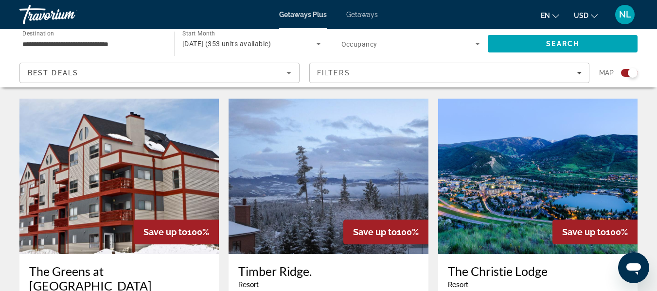
click at [496, 264] on h3 "The Christie Lodge" at bounding box center [538, 271] width 180 height 15
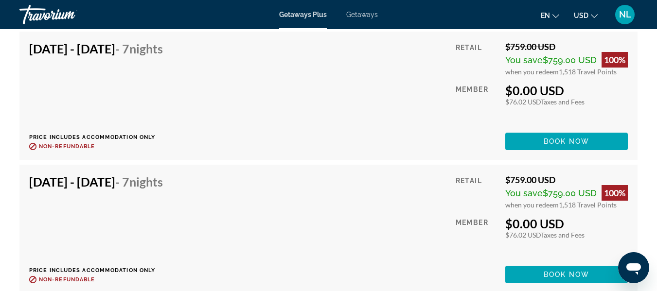
scroll to position [2042, 0]
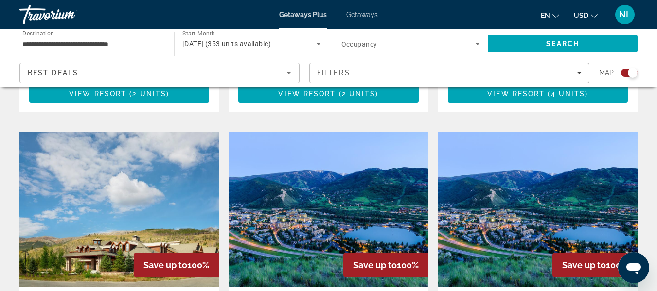
scroll to position [1392, 0]
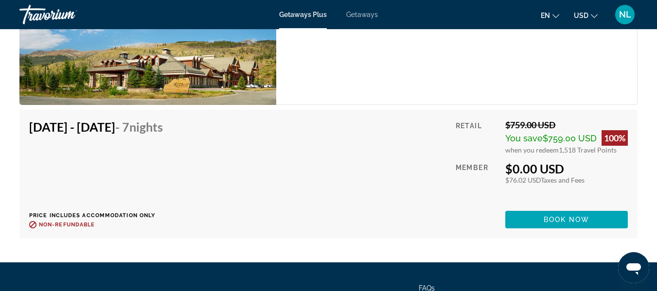
scroll to position [1913, 0]
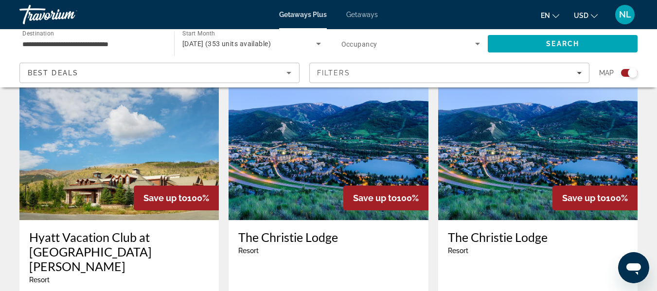
scroll to position [1459, 0]
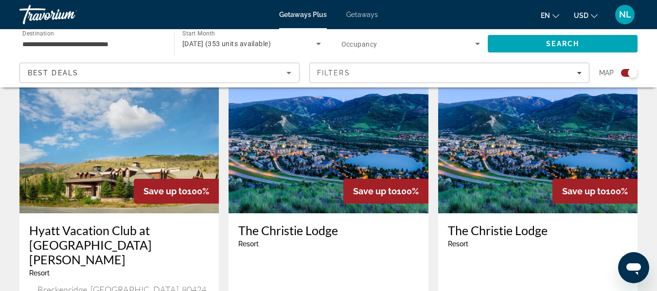
click at [268, 223] on h3 "The Christie Lodge" at bounding box center [328, 230] width 180 height 15
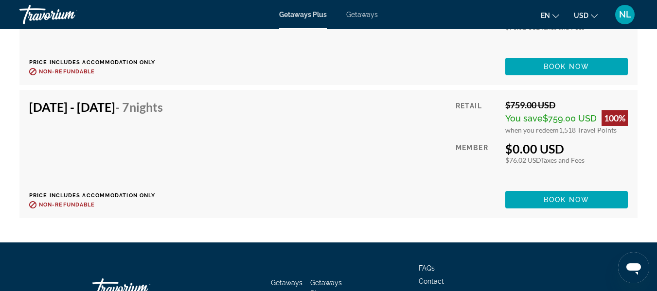
scroll to position [2195, 0]
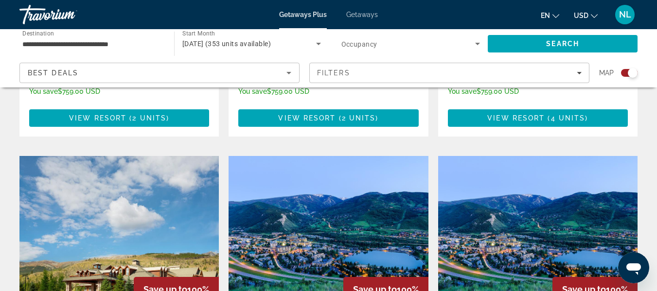
scroll to position [1417, 0]
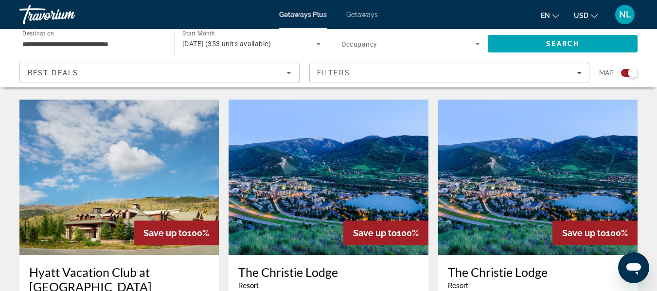
click at [484, 265] on h3 "The Christie Lodge" at bounding box center [538, 272] width 180 height 15
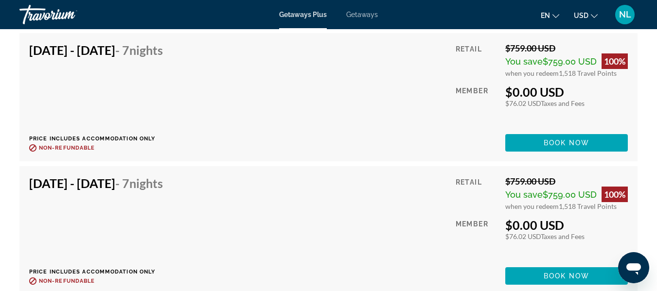
scroll to position [2065, 0]
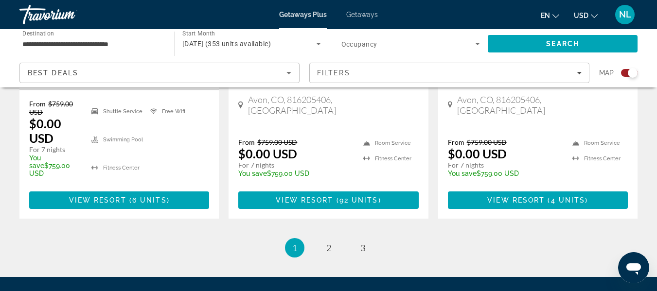
scroll to position [1662, 0]
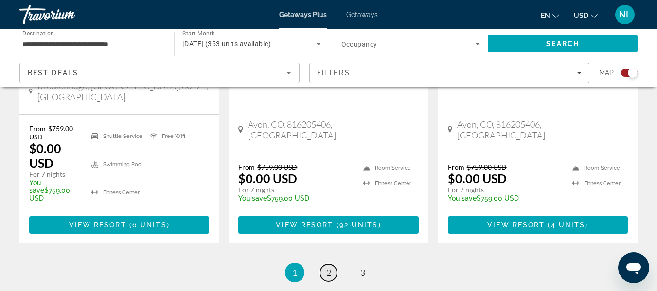
click at [325, 265] on link "page 2" at bounding box center [328, 273] width 17 height 17
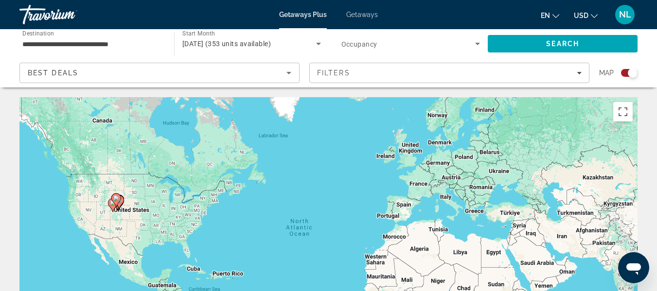
click at [627, 70] on div "Search widget" at bounding box center [629, 73] width 17 height 8
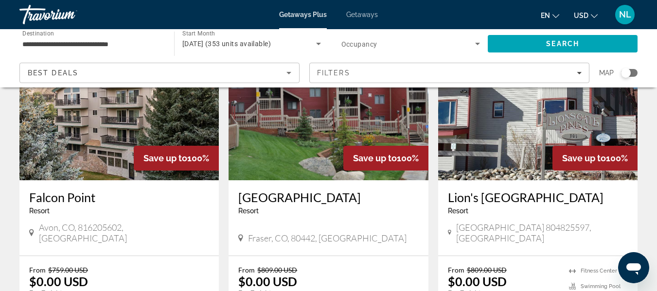
scroll to position [91, 0]
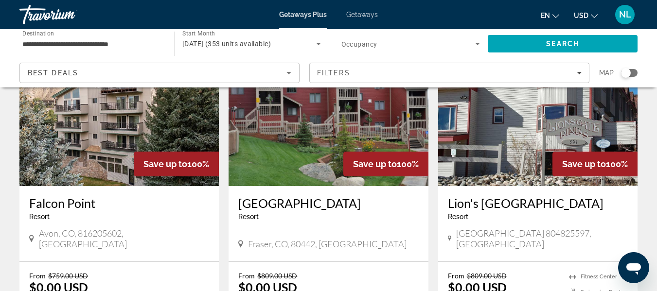
click at [84, 208] on h3 "Falcon Point" at bounding box center [119, 203] width 180 height 15
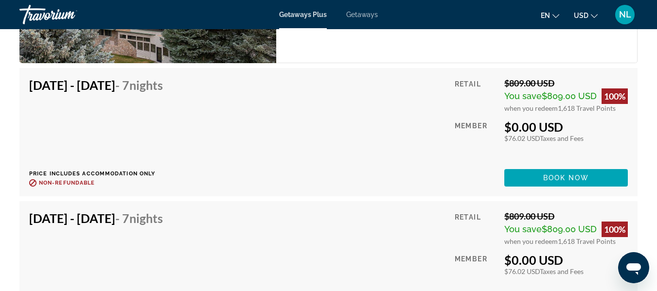
scroll to position [1872, 0]
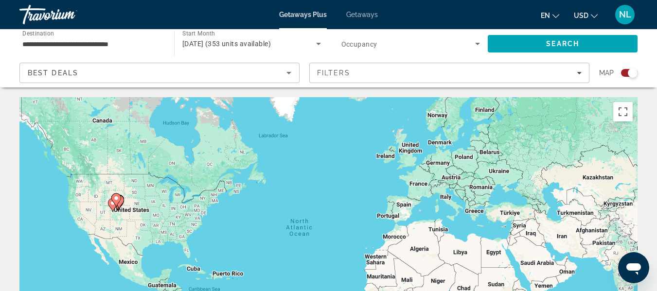
click at [624, 72] on div "Search widget" at bounding box center [629, 73] width 17 height 8
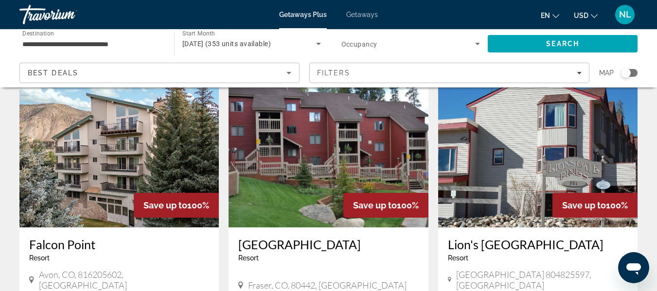
scroll to position [117, 0]
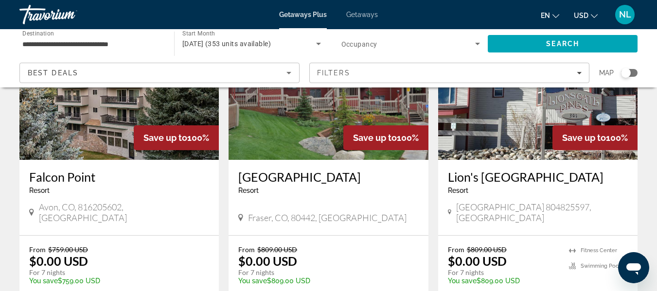
click at [283, 180] on h3 "[GEOGRAPHIC_DATA]" at bounding box center [328, 177] width 180 height 15
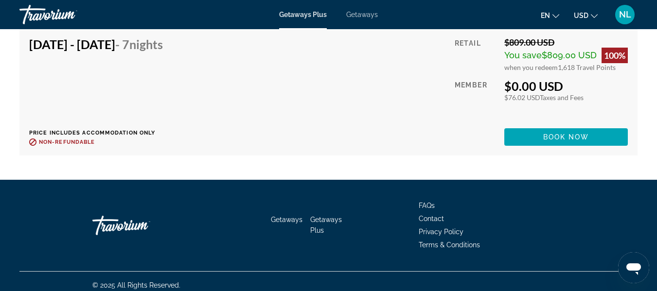
scroll to position [691, 0]
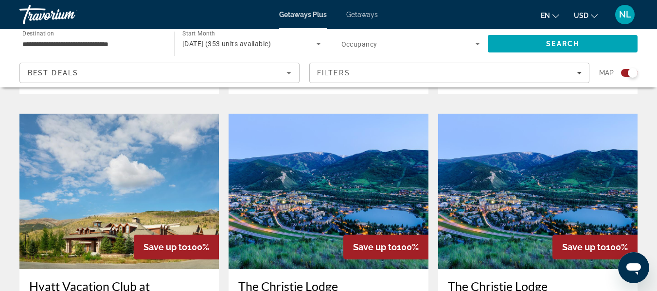
scroll to position [1687, 0]
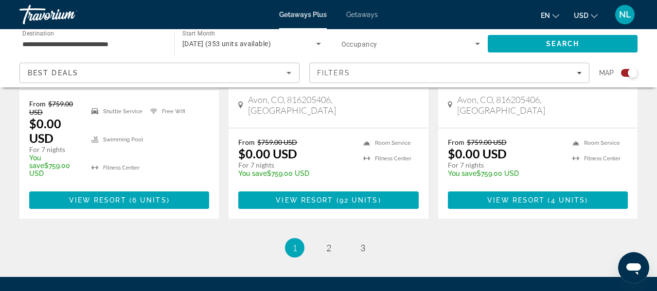
click at [317, 238] on ul "1 / 3 You're on page 1 page 2 page 3" at bounding box center [328, 247] width 618 height 19
click at [326, 243] on span "2" at bounding box center [328, 248] width 5 height 11
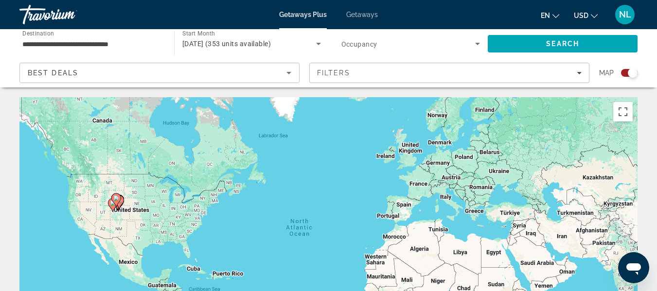
click at [629, 75] on div "Search widget" at bounding box center [633, 73] width 10 height 10
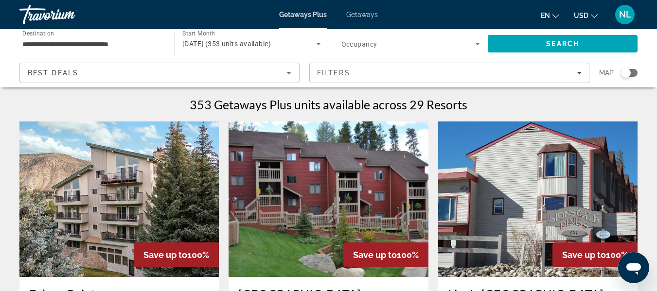
scroll to position [58, 0]
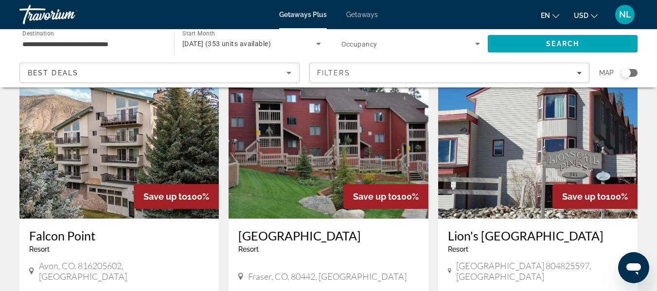
click at [484, 234] on h3 "Lion's [GEOGRAPHIC_DATA]" at bounding box center [538, 236] width 180 height 15
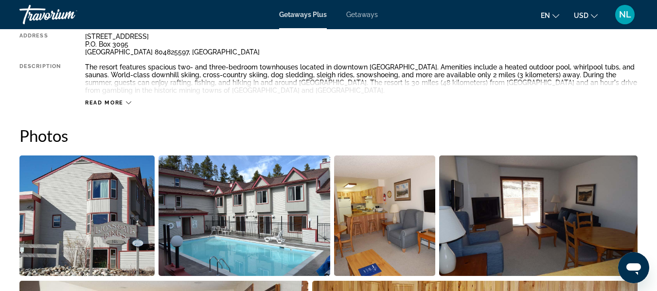
scroll to position [557, 0]
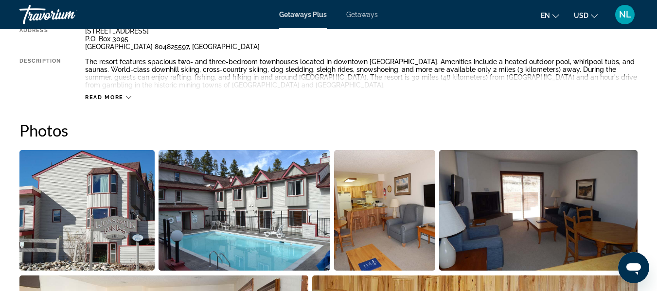
click at [117, 94] on button "Read more" at bounding box center [108, 97] width 46 height 7
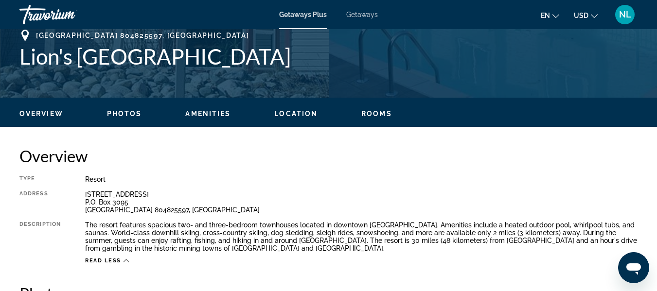
scroll to position [372, 0]
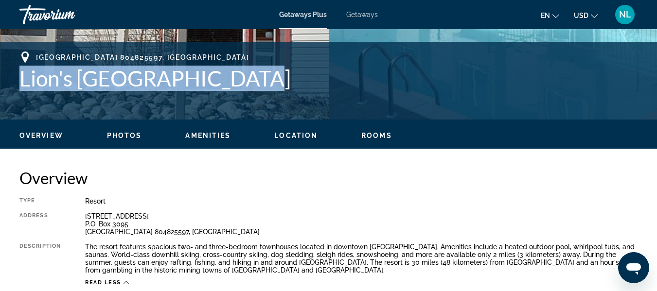
drag, startPoint x: 9, startPoint y: 82, endPoint x: 258, endPoint y: 81, distance: 249.5
click at [258, 81] on div "[GEOGRAPHIC_DATA], [GEOGRAPHIC_DATA] [GEOGRAPHIC_DATA] Address [STREET_ADDRESS]…" at bounding box center [328, 81] width 657 height 58
copy h1 "Lion's [GEOGRAPHIC_DATA]"
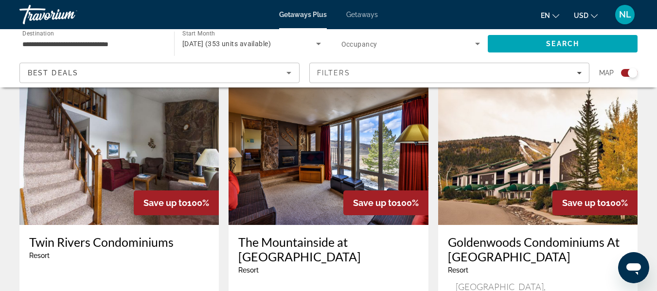
scroll to position [706, 0]
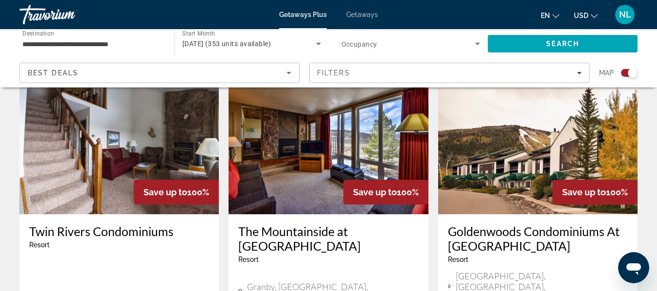
click at [95, 224] on h3 "Twin Rivers Condominiums" at bounding box center [119, 231] width 180 height 15
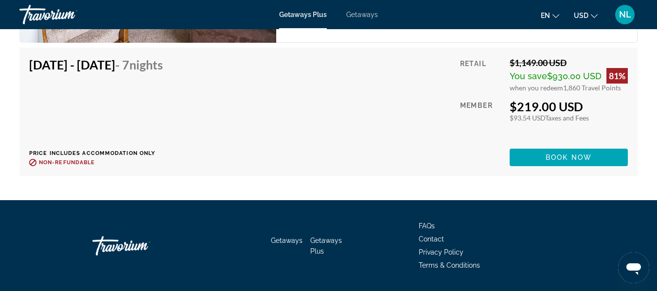
scroll to position [2343, 0]
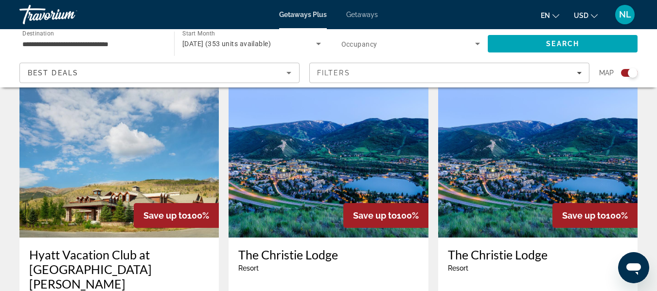
scroll to position [1687, 0]
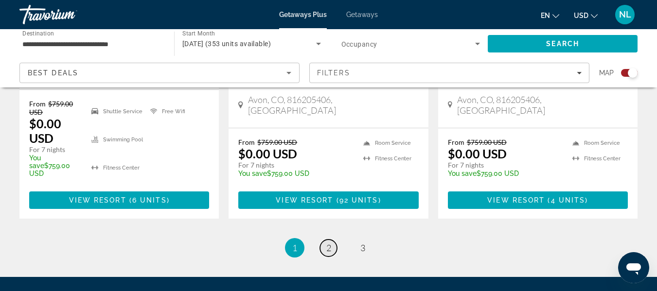
click at [334, 240] on link "page 2" at bounding box center [328, 248] width 17 height 17
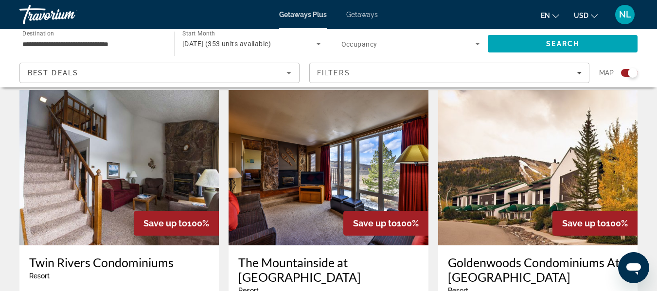
scroll to position [706, 0]
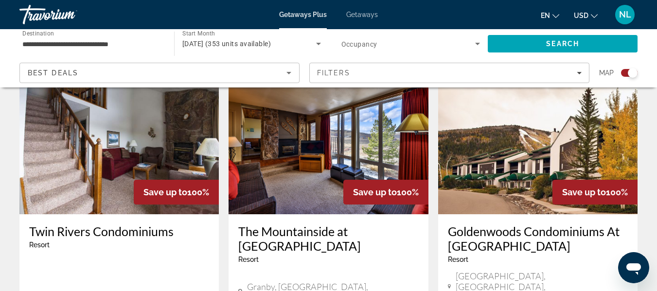
click at [326, 224] on h3 "The Mountainside at [GEOGRAPHIC_DATA]" at bounding box center [328, 238] width 180 height 29
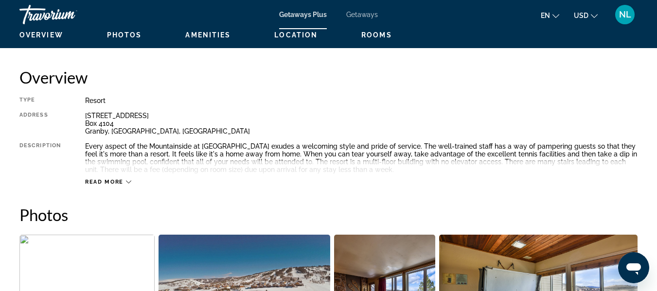
scroll to position [501, 0]
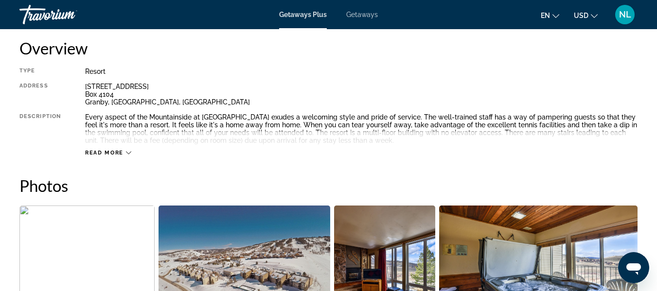
click at [96, 152] on span "Read more" at bounding box center [104, 153] width 38 height 6
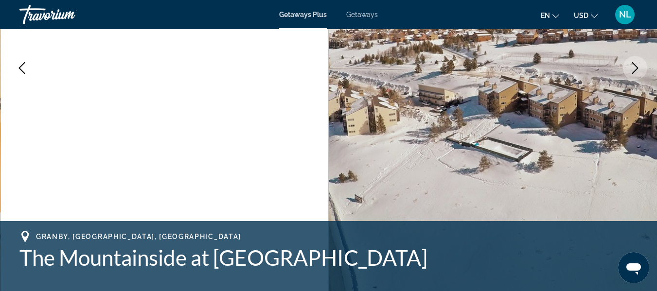
scroll to position [298, 0]
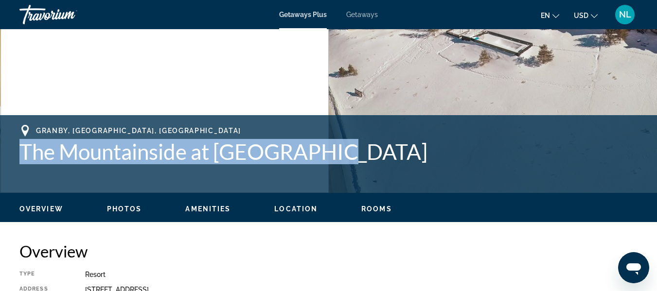
drag, startPoint x: 341, startPoint y: 153, endPoint x: 18, endPoint y: 155, distance: 322.5
click at [18, 155] on div "[GEOGRAPHIC_DATA], [GEOGRAPHIC_DATA], [GEOGRAPHIC_DATA] The Mountainside at [GE…" at bounding box center [328, 154] width 657 height 58
copy h1 "The Mountainside at [GEOGRAPHIC_DATA]"
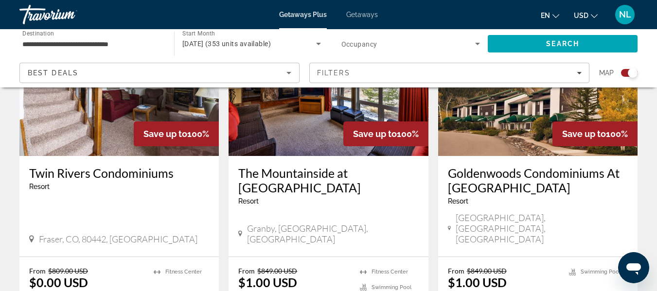
scroll to position [775, 0]
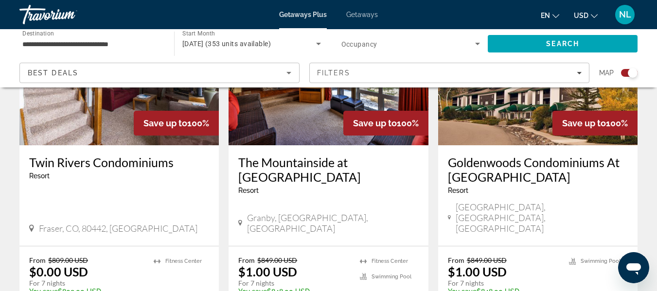
click at [491, 155] on h3 "Goldenwoods Condominiums At [GEOGRAPHIC_DATA]" at bounding box center [538, 169] width 180 height 29
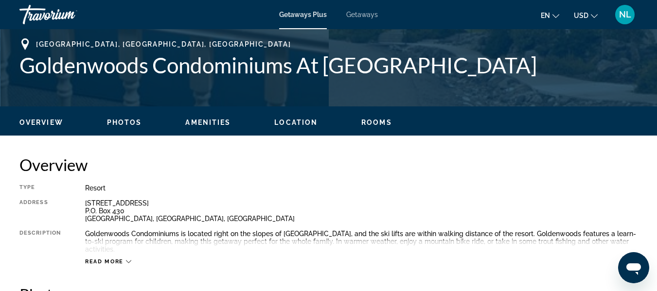
scroll to position [316, 0]
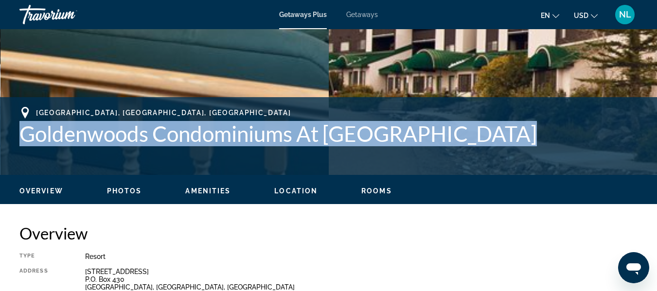
drag, startPoint x: 15, startPoint y: 135, endPoint x: 535, endPoint y: 141, distance: 520.0
click at [535, 141] on div "[GEOGRAPHIC_DATA], [GEOGRAPHIC_DATA], [GEOGRAPHIC_DATA] Goldenwoods Condominium…" at bounding box center [328, 136] width 657 height 58
copy h1 "Goldenwoods Condominiums At [GEOGRAPHIC_DATA]"
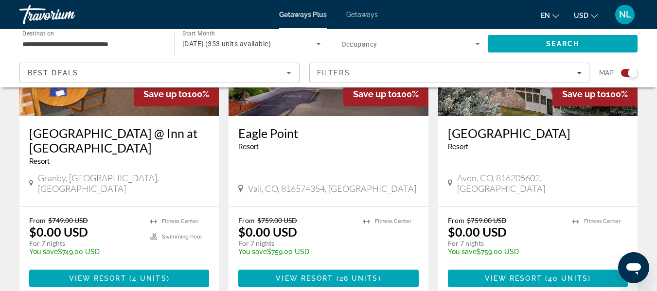
scroll to position [1687, 0]
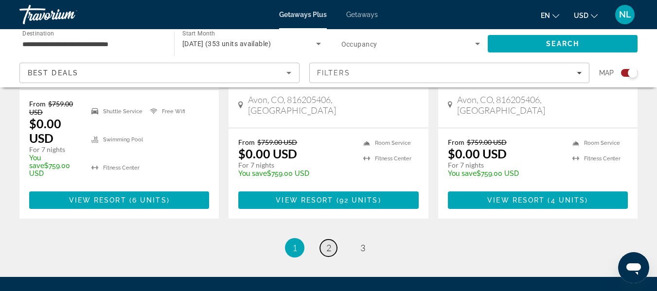
click at [326, 243] on span "2" at bounding box center [328, 248] width 5 height 11
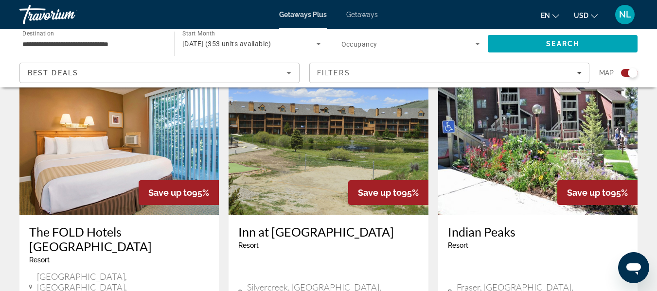
scroll to position [1075, 0]
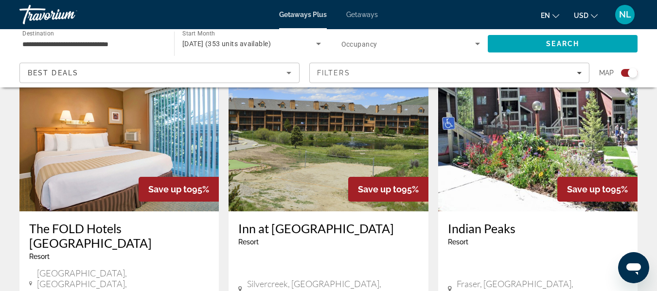
click at [78, 221] on h3 "The FOLD Hotels [GEOGRAPHIC_DATA]" at bounding box center [119, 235] width 180 height 29
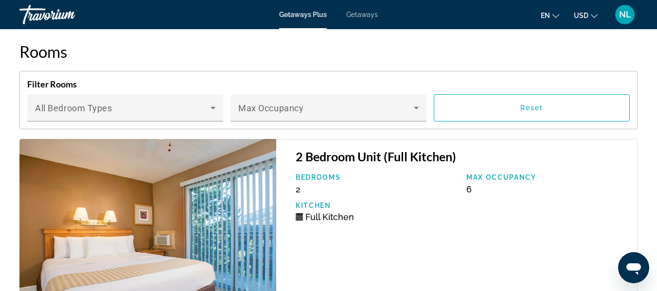
scroll to position [2017, 0]
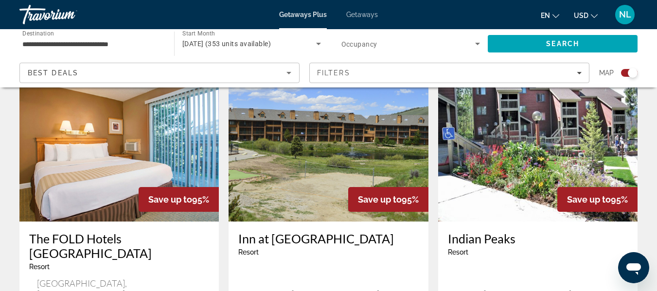
scroll to position [1075, 0]
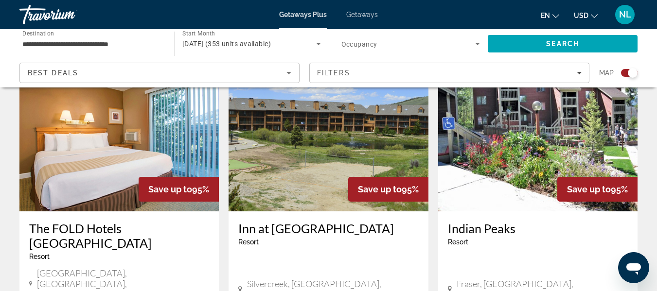
click at [250, 221] on h3 "Inn at [GEOGRAPHIC_DATA]" at bounding box center [328, 228] width 180 height 15
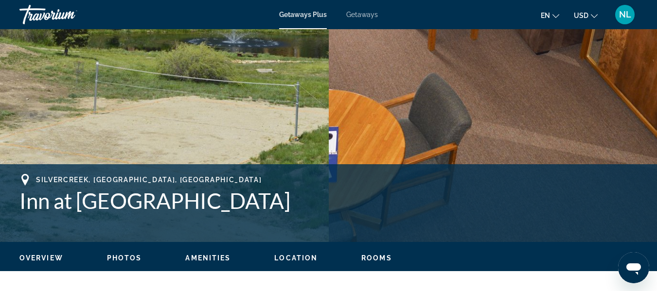
scroll to position [254, 0]
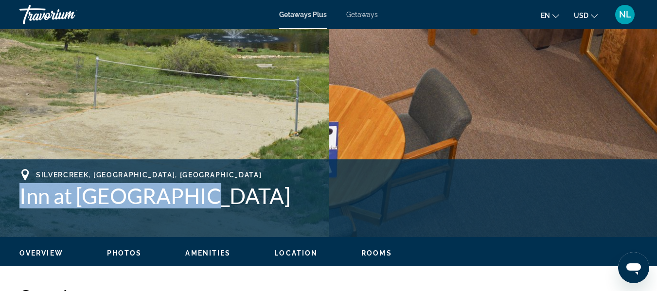
drag, startPoint x: 181, startPoint y: 194, endPoint x: 12, endPoint y: 186, distance: 169.9
click at [12, 186] on div "Silvercreek, [GEOGRAPHIC_DATA], [GEOGRAPHIC_DATA] Inn at [GEOGRAPHIC_DATA] Addr…" at bounding box center [328, 198] width 657 height 58
copy h1 "Inn at [GEOGRAPHIC_DATA]"
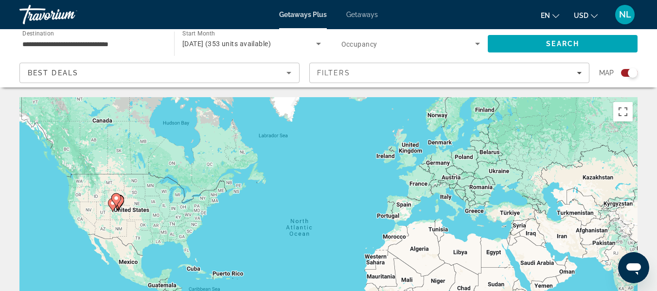
click at [627, 71] on div "Search widget" at bounding box center [629, 73] width 17 height 8
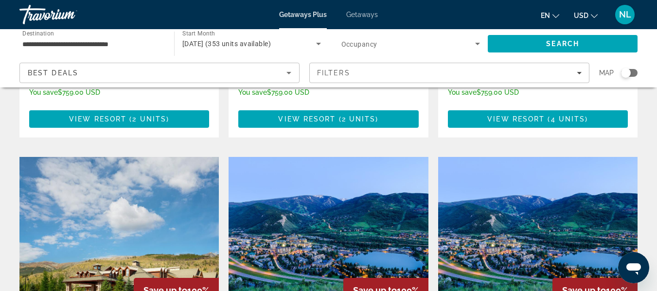
scroll to position [1386, 0]
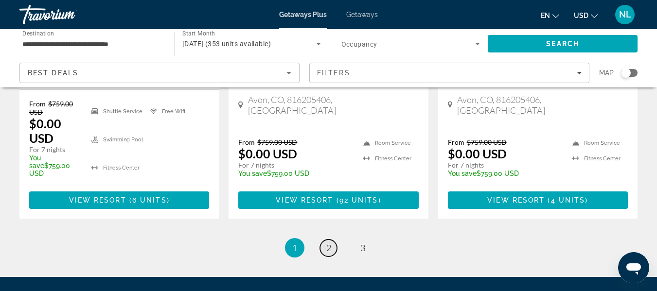
click at [335, 240] on link "page 2" at bounding box center [328, 248] width 17 height 17
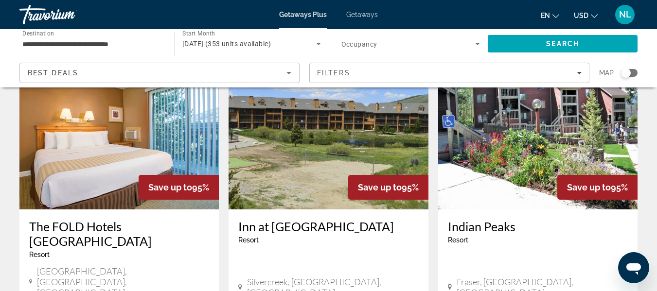
scroll to position [782, 0]
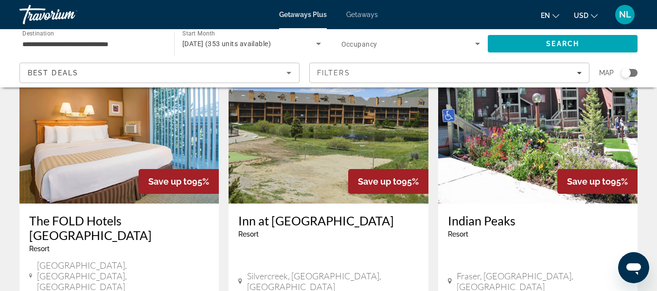
click at [448, 214] on h3 "Indian Peaks" at bounding box center [538, 221] width 180 height 15
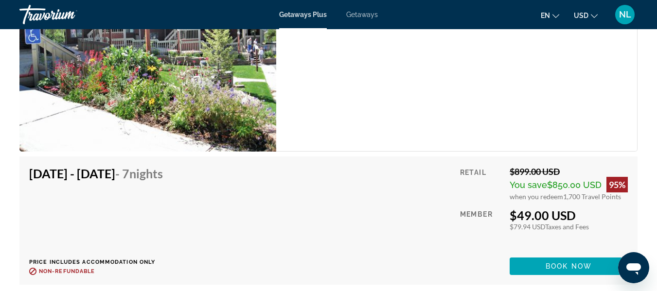
scroll to position [1588, 0]
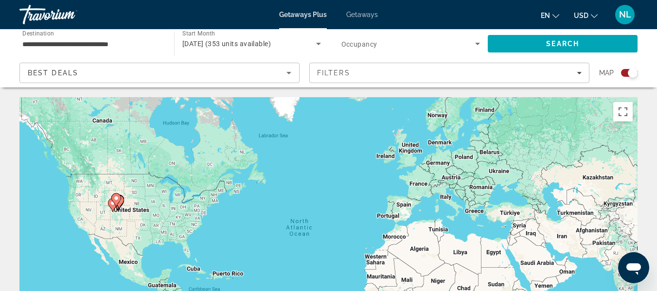
click at [622, 72] on div "Search widget" at bounding box center [629, 73] width 17 height 8
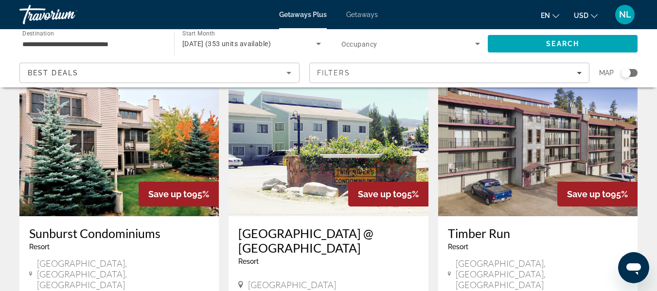
scroll to position [1139, 0]
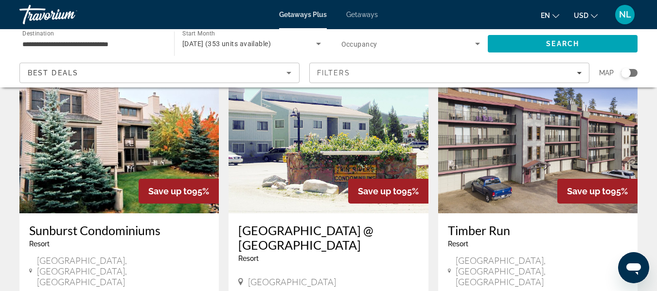
click at [124, 223] on h3 "Sunburst Condominiums" at bounding box center [119, 230] width 180 height 15
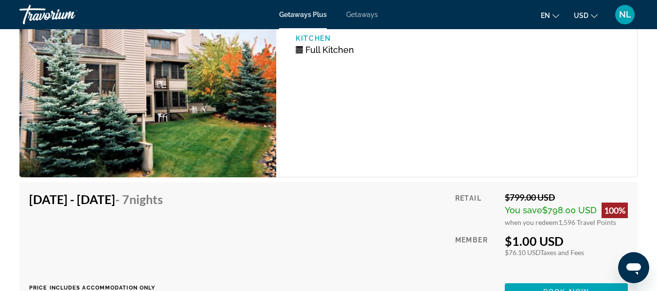
scroll to position [2642, 0]
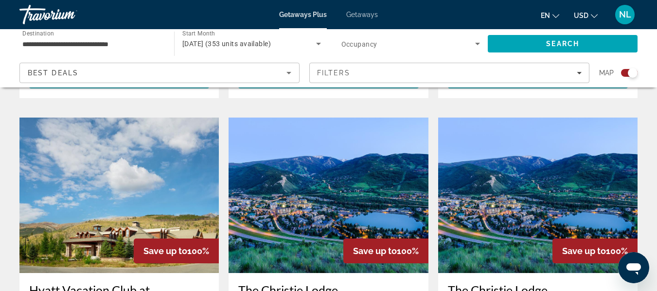
scroll to position [1687, 0]
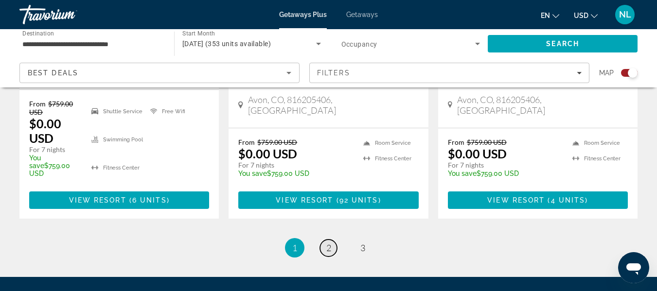
click at [327, 243] on span "2" at bounding box center [328, 248] width 5 height 11
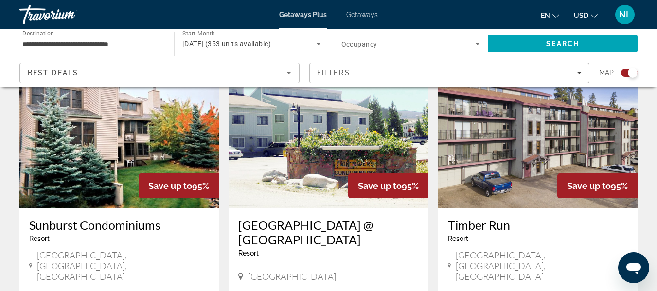
scroll to position [1442, 0]
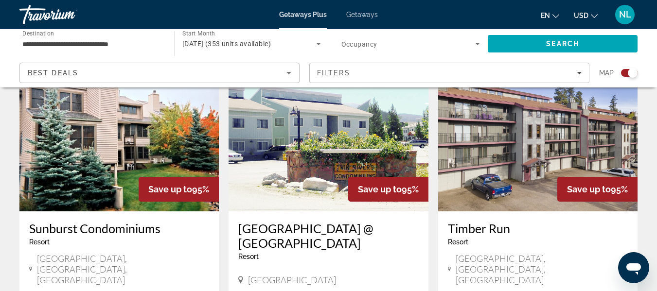
click at [323, 221] on h3 "[GEOGRAPHIC_DATA] @ [GEOGRAPHIC_DATA]" at bounding box center [328, 235] width 180 height 29
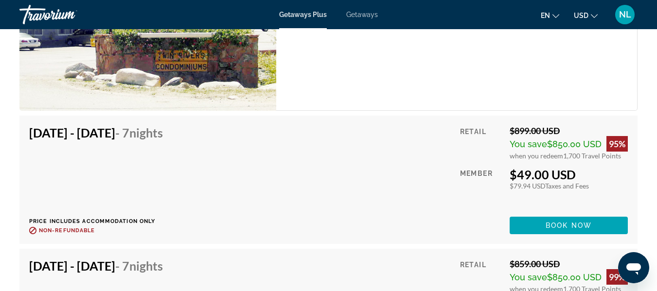
scroll to position [1757, 0]
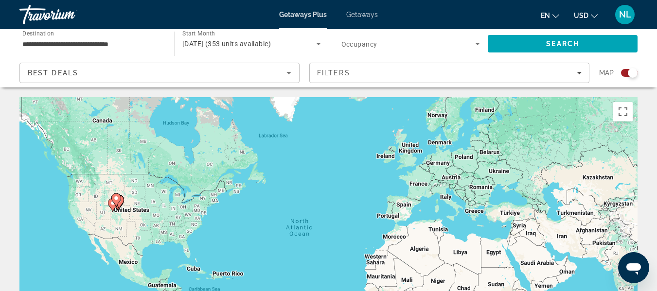
click at [364, 40] on span "Occupancy" at bounding box center [359, 44] width 36 height 8
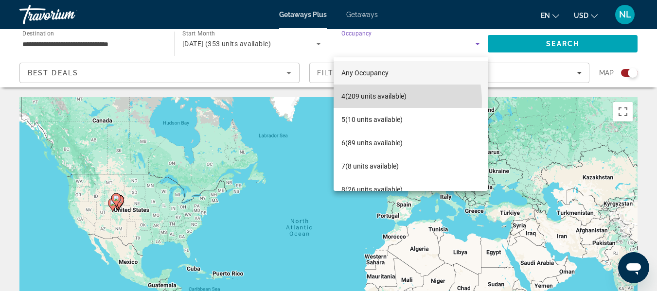
click at [374, 102] on span "4 (209 units available)" at bounding box center [373, 96] width 65 height 12
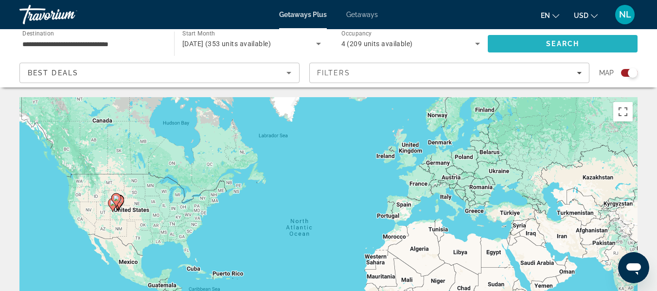
click at [524, 41] on span "Search" at bounding box center [563, 43] width 150 height 23
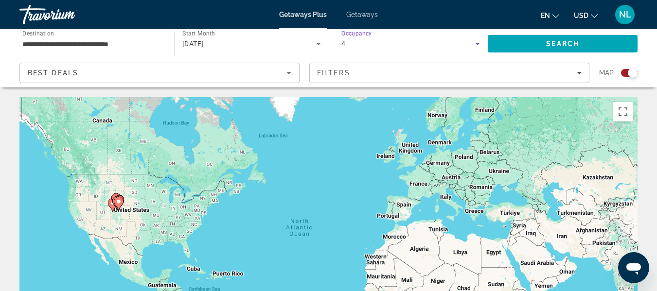
click at [378, 47] on div "4" at bounding box center [408, 44] width 134 height 12
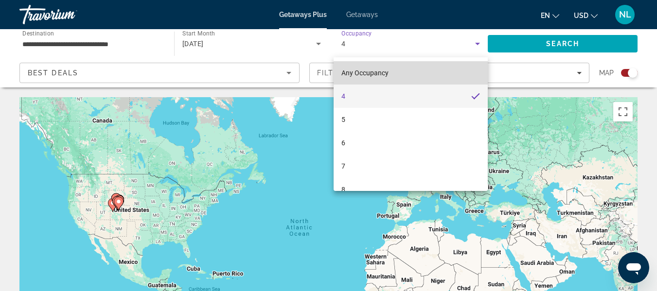
click at [429, 73] on mat-option "Any Occupancy" at bounding box center [411, 72] width 155 height 23
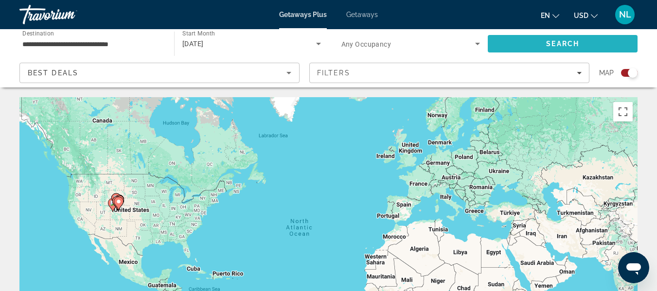
click at [508, 39] on span "Search" at bounding box center [563, 43] width 150 height 23
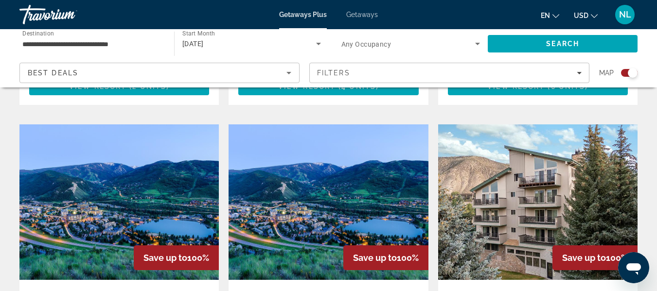
scroll to position [1575, 0]
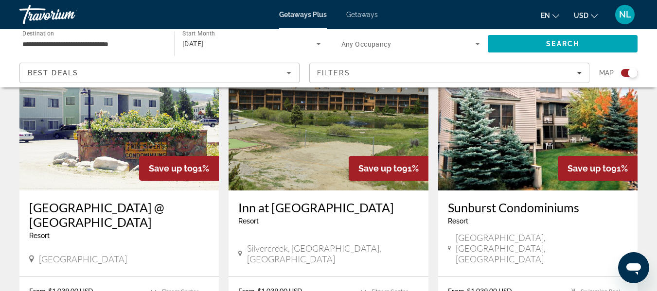
scroll to position [1103, 0]
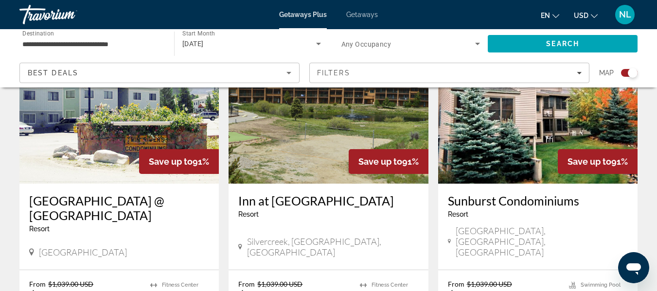
click at [51, 16] on div "Travorium" at bounding box center [67, 14] width 97 height 25
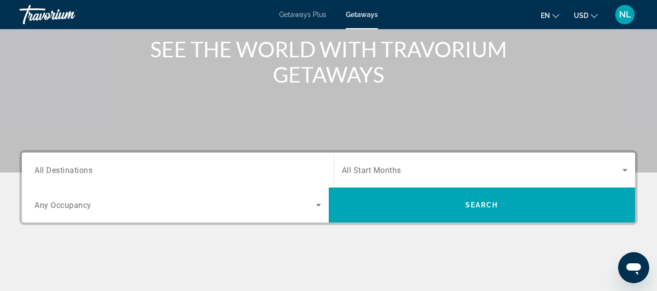
scroll to position [134, 0]
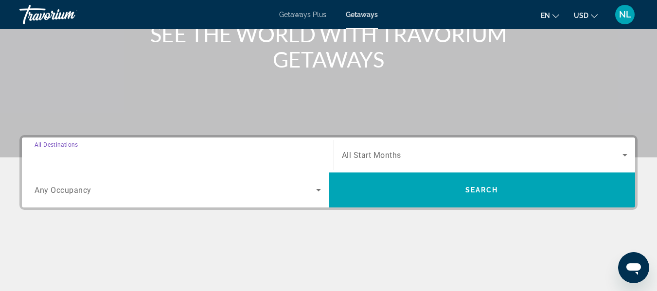
click at [209, 154] on input "Destination All Destinations" at bounding box center [178, 156] width 286 height 12
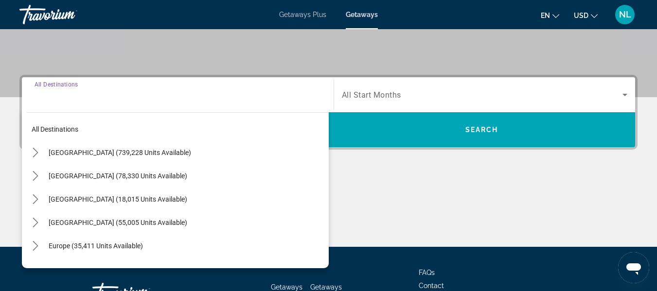
scroll to position [238, 0]
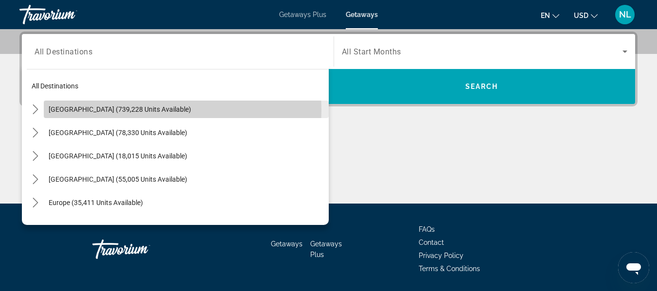
click at [159, 110] on span "[GEOGRAPHIC_DATA] (739,228 units available)" at bounding box center [120, 110] width 143 height 8
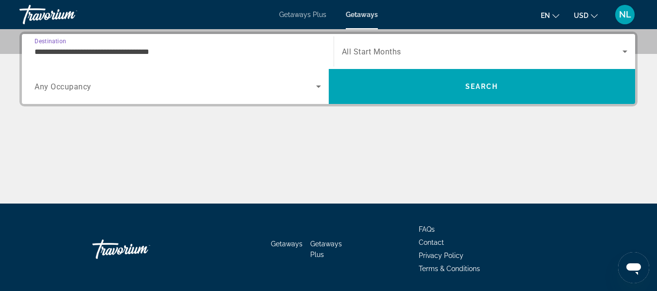
click at [136, 48] on input "**********" at bounding box center [178, 52] width 286 height 12
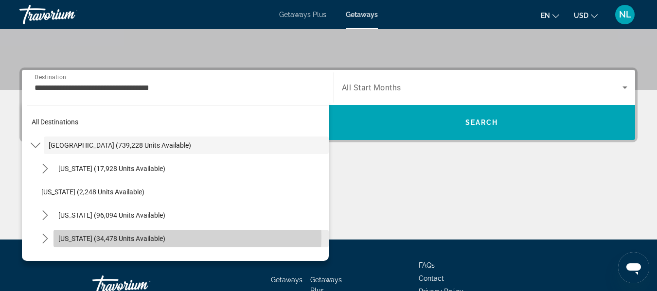
click at [165, 237] on span "Select destination: Colorado (34,478 units available)" at bounding box center [191, 238] width 275 height 23
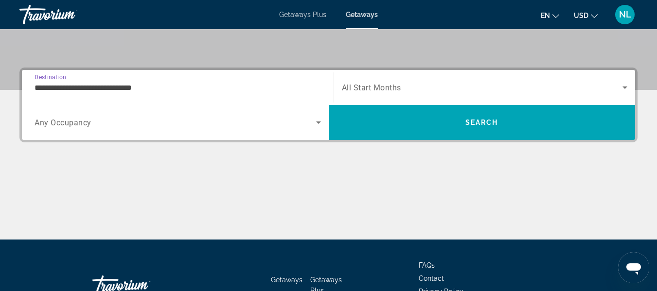
scroll to position [238, 0]
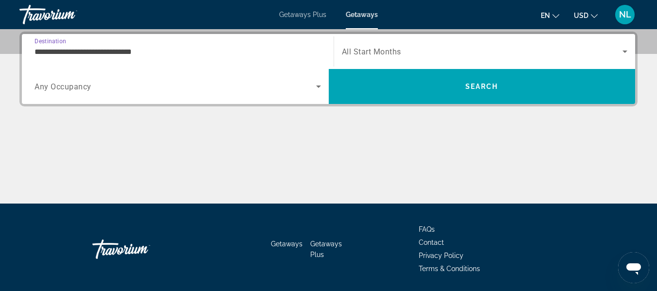
click at [158, 52] on input "**********" at bounding box center [178, 52] width 286 height 12
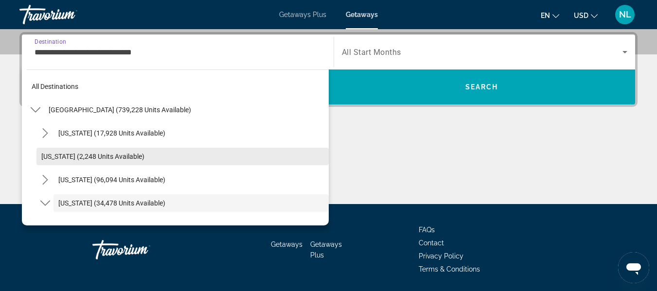
scroll to position [58, 0]
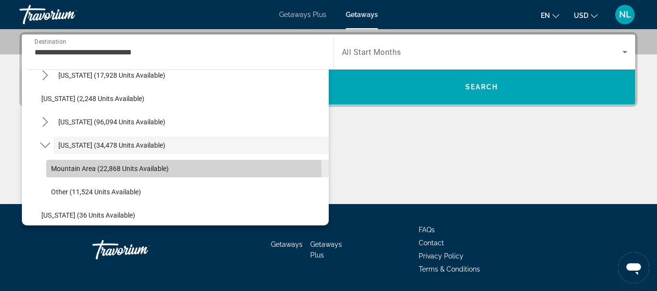
click at [153, 170] on span "Mountain Area (22,868 units available)" at bounding box center [110, 169] width 118 height 8
type input "**********"
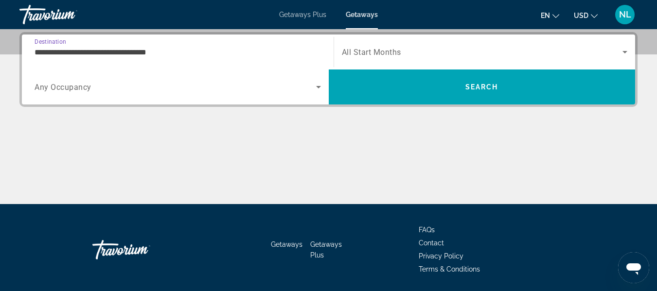
scroll to position [238, 0]
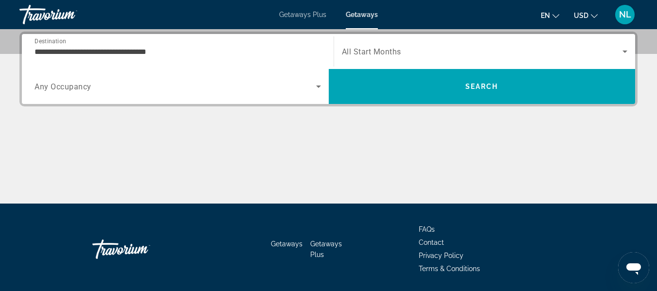
click at [359, 60] on div "Search widget" at bounding box center [485, 51] width 286 height 27
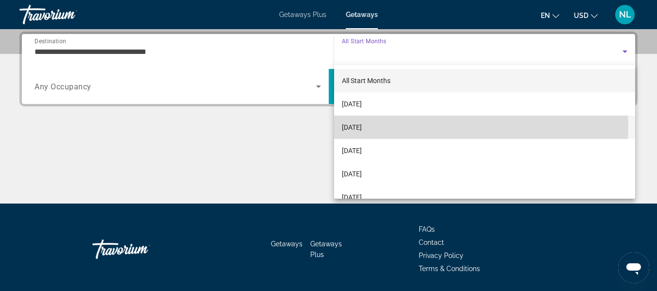
click at [398, 126] on mat-option "[DATE]" at bounding box center [485, 127] width 302 height 23
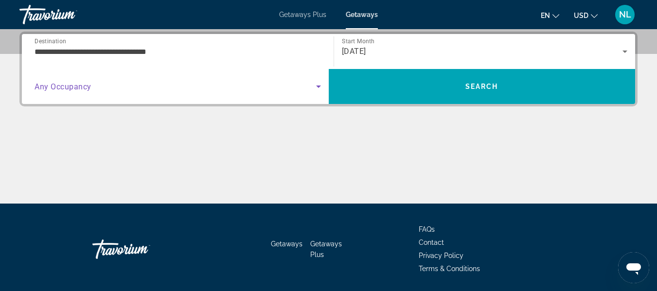
click at [211, 85] on span "Search widget" at bounding box center [176, 87] width 282 height 12
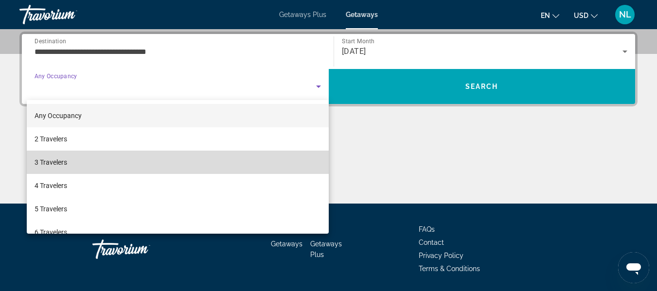
click at [224, 157] on mat-option "3 Travelers" at bounding box center [178, 162] width 302 height 23
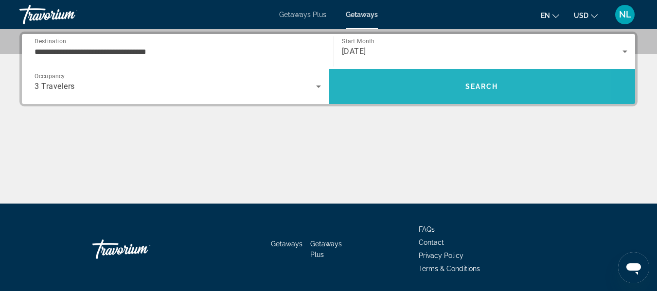
click at [376, 79] on span "Search" at bounding box center [482, 86] width 307 height 23
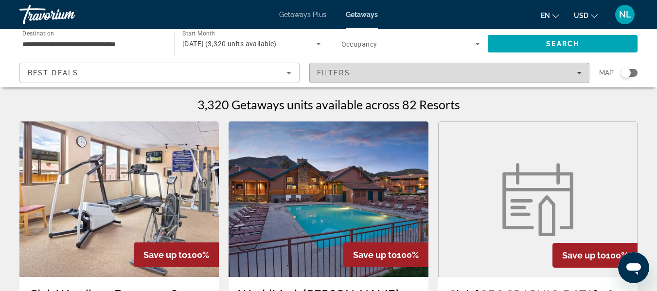
click at [421, 71] on div "Filters" at bounding box center [449, 73] width 265 height 8
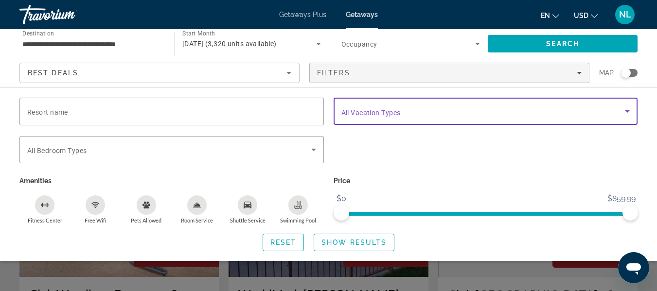
click at [422, 115] on span "Search widget" at bounding box center [483, 112] width 284 height 12
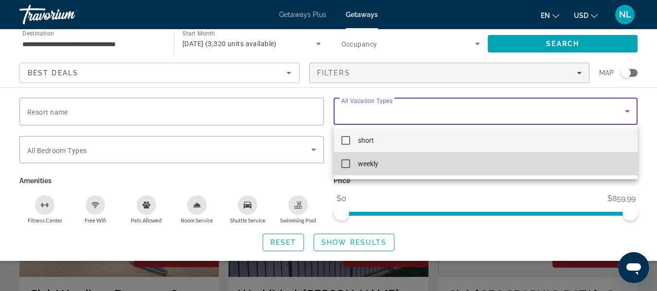
click at [416, 171] on mat-option "weekly" at bounding box center [486, 163] width 304 height 23
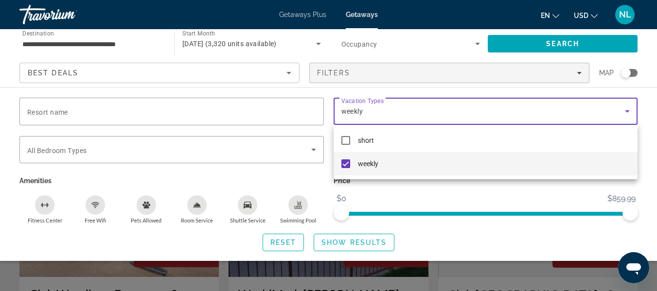
click at [370, 238] on div at bounding box center [328, 145] width 657 height 291
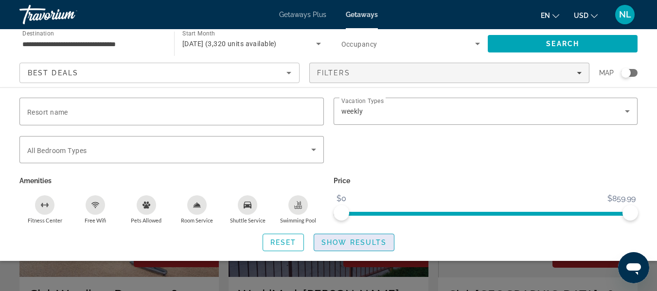
click at [370, 239] on span "Show Results" at bounding box center [354, 243] width 65 height 8
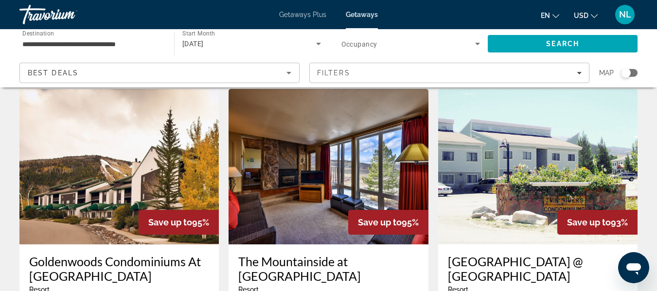
scroll to position [1355, 0]
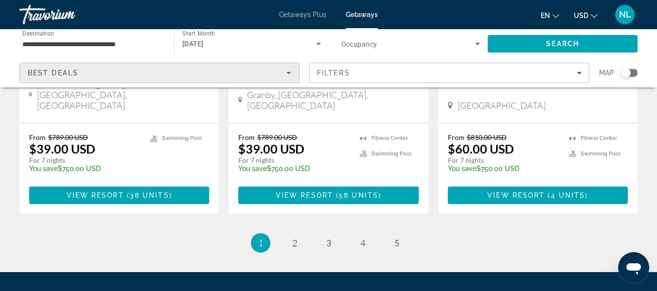
click at [280, 67] on div "Best Deals" at bounding box center [157, 73] width 259 height 12
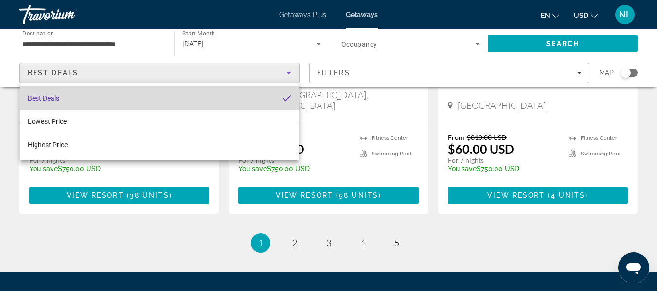
click at [231, 88] on mat-option "Best Deals" at bounding box center [159, 98] width 279 height 23
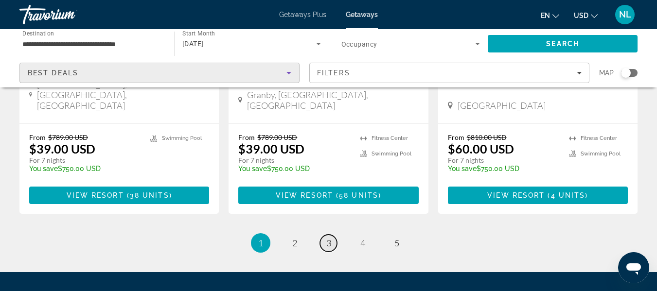
click at [325, 235] on link "page 3" at bounding box center [328, 243] width 17 height 17
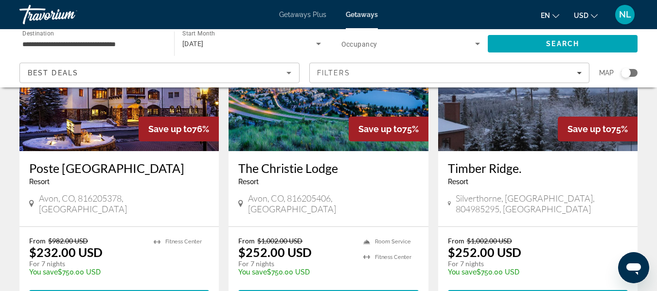
scroll to position [117, 0]
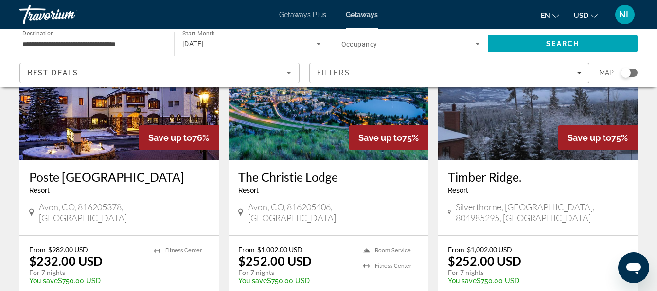
click at [88, 173] on h3 "Poste [GEOGRAPHIC_DATA]" at bounding box center [119, 177] width 180 height 15
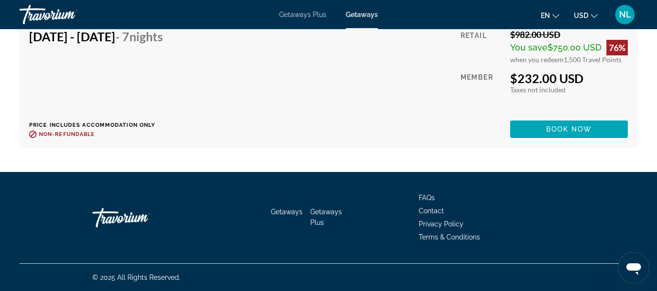
scroll to position [1280, 0]
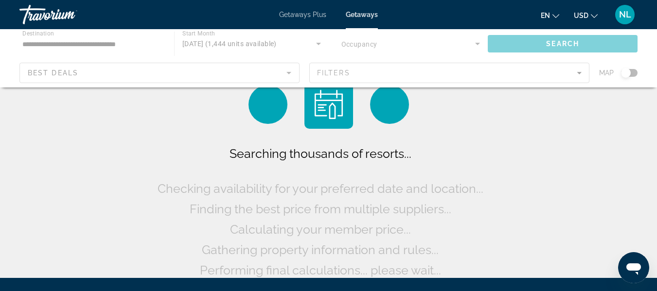
click at [382, 68] on div "Main content" at bounding box center [328, 58] width 657 height 58
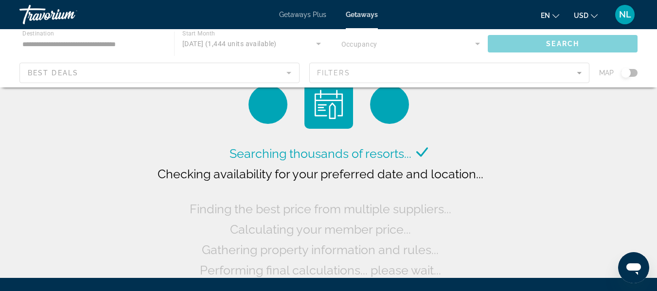
click at [384, 72] on div "Main content" at bounding box center [328, 58] width 657 height 58
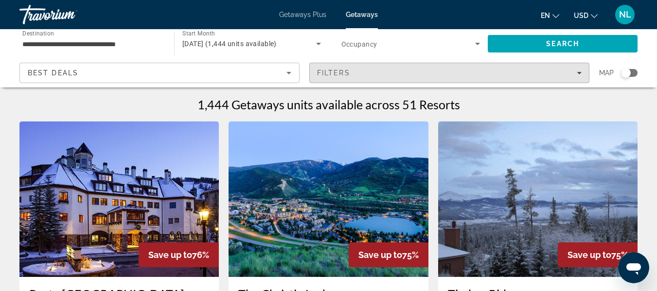
click at [384, 72] on div "Filters" at bounding box center [449, 73] width 265 height 8
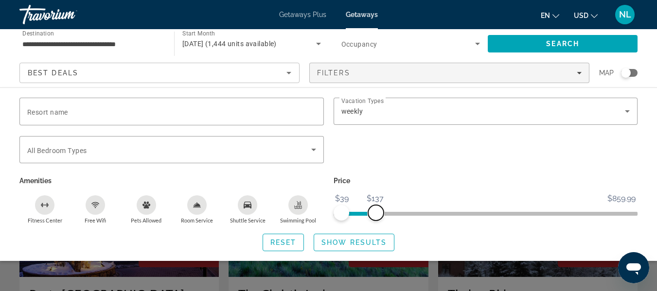
drag, startPoint x: 626, startPoint y: 211, endPoint x: 375, endPoint y: 213, distance: 251.0
click at [375, 213] on span "ngx-slider-max" at bounding box center [376, 213] width 16 height 16
click at [377, 248] on span "Search widget" at bounding box center [354, 242] width 80 height 23
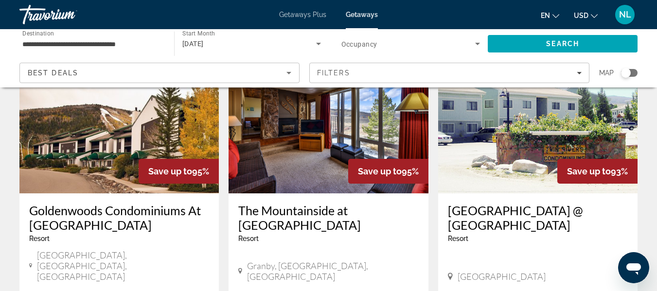
scroll to position [1370, 0]
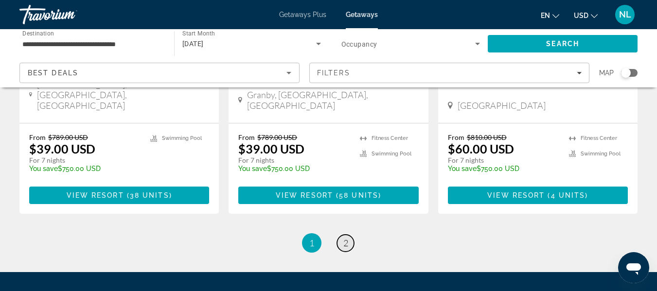
click at [338, 235] on link "page 2" at bounding box center [345, 243] width 17 height 17
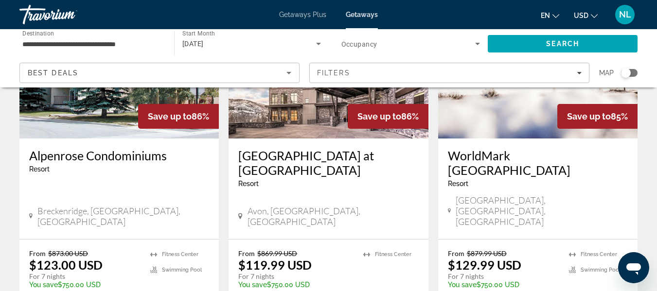
scroll to position [493, 0]
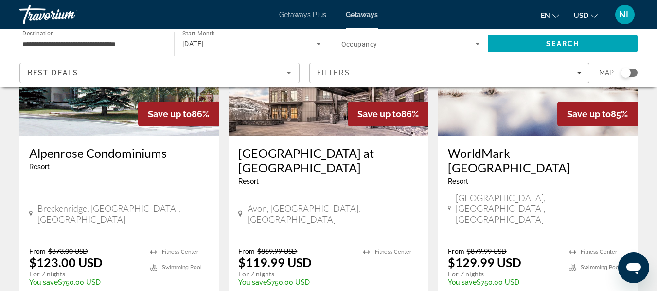
click at [469, 146] on h3 "WorldMark [GEOGRAPHIC_DATA]" at bounding box center [538, 160] width 180 height 29
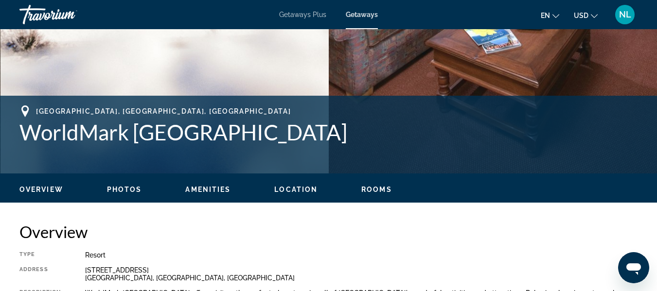
scroll to position [308, 0]
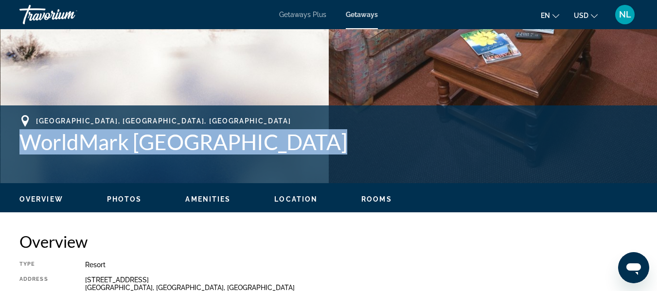
drag, startPoint x: 17, startPoint y: 142, endPoint x: 338, endPoint y: 165, distance: 321.9
click at [338, 165] on div "[GEOGRAPHIC_DATA], [GEOGRAPHIC_DATA], [GEOGRAPHIC_DATA] WorldMark [GEOGRAPHIC_D…" at bounding box center [328, 144] width 657 height 58
click at [281, 141] on h1 "WorldMark [GEOGRAPHIC_DATA]" at bounding box center [328, 141] width 618 height 25
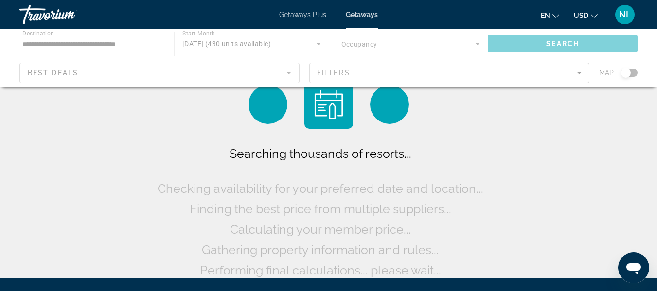
click at [319, 9] on div "Getaways Plus Getaways en English Español Français Italiano Português русский U…" at bounding box center [328, 14] width 657 height 25
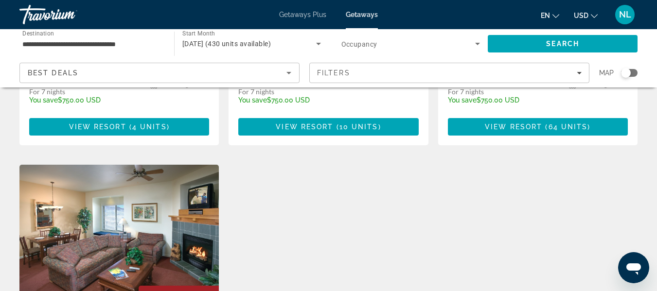
scroll to position [975, 0]
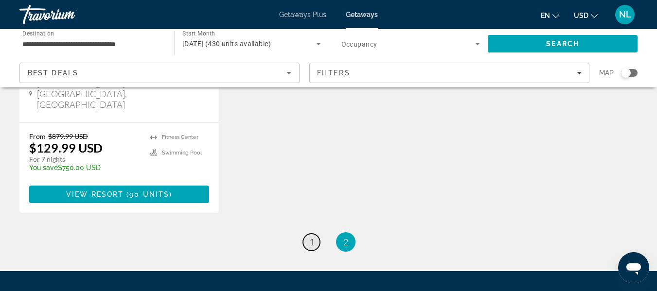
click at [306, 234] on link "page 1" at bounding box center [311, 242] width 17 height 17
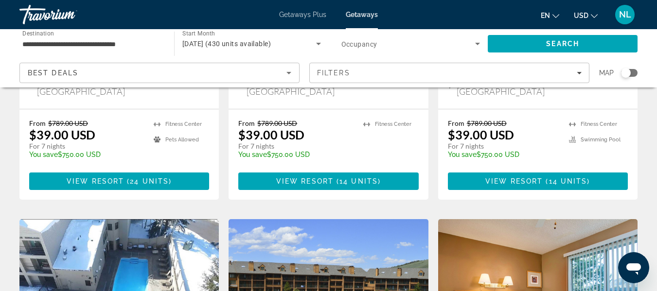
scroll to position [0, 0]
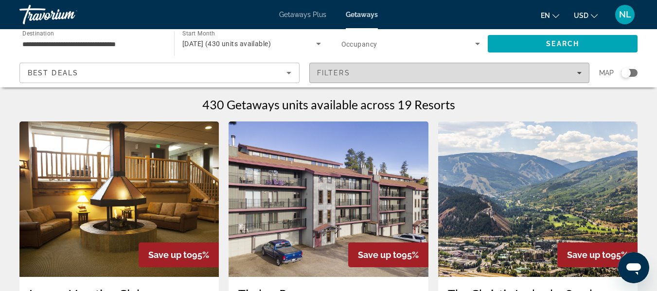
click at [336, 73] on span "Filters" at bounding box center [333, 73] width 33 height 8
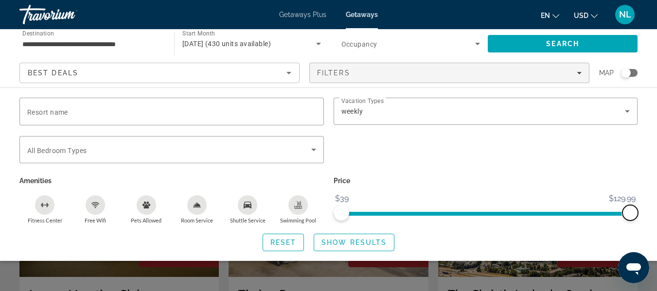
drag, startPoint x: 634, startPoint y: 212, endPoint x: 650, endPoint y: 212, distance: 16.5
click at [650, 212] on div "Resort name Vacation Types All Vacation Types weekly Bedroom Types All Bedroom …" at bounding box center [328, 175] width 657 height 154
click at [284, 241] on span "Reset" at bounding box center [283, 243] width 26 height 8
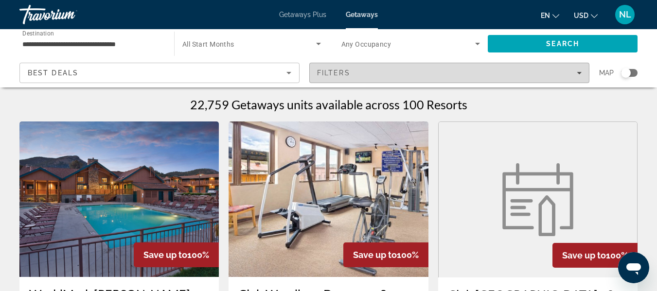
click at [385, 72] on div "Filters" at bounding box center [449, 73] width 265 height 8
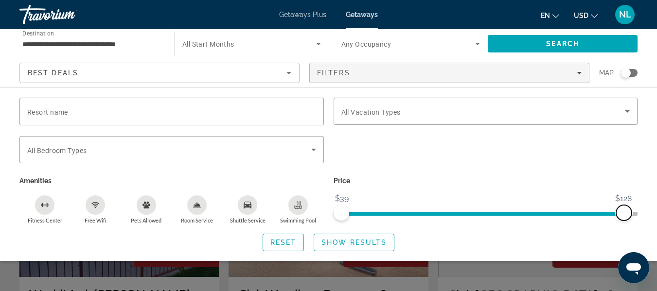
drag, startPoint x: 625, startPoint y: 212, endPoint x: 639, endPoint y: 225, distance: 19.6
click at [632, 214] on span "ngx-slider-max" at bounding box center [624, 213] width 16 height 16
